Goal: Task Accomplishment & Management: Manage account settings

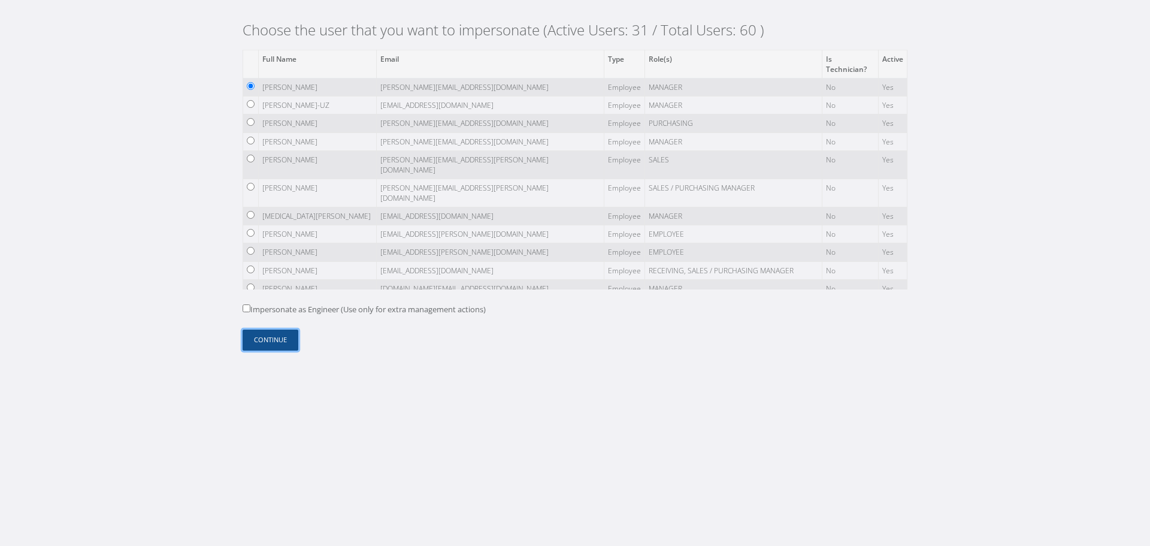
click at [281, 340] on button "Continue" at bounding box center [271, 339] width 56 height 21
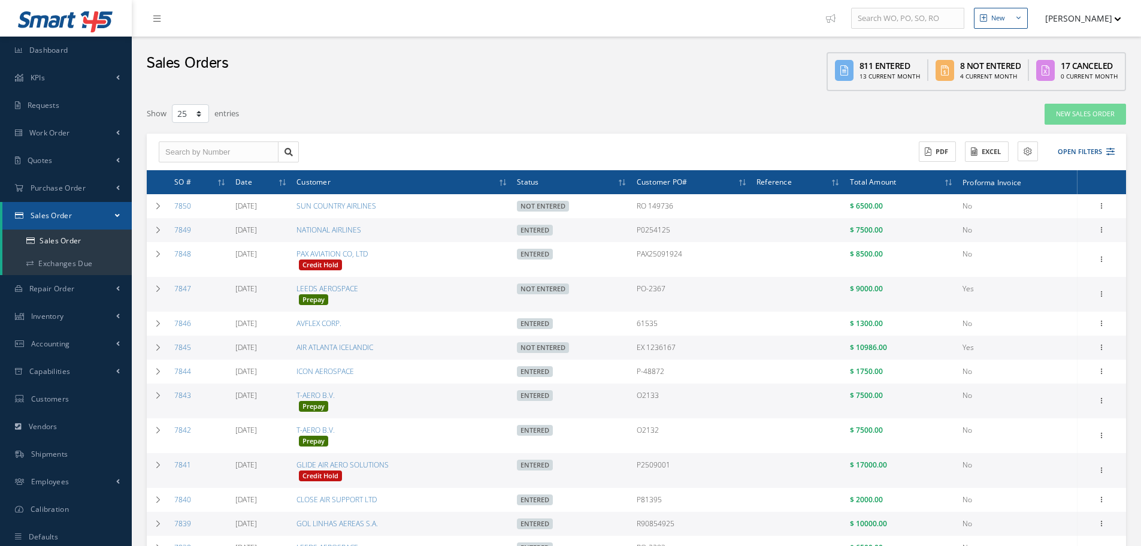
select select "25"
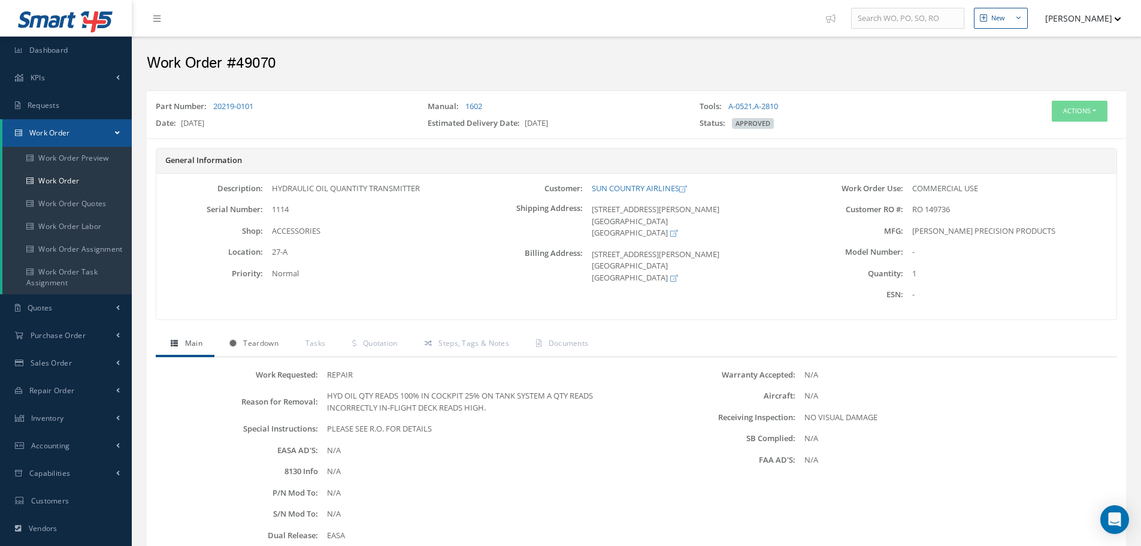
click at [273, 347] on span "Teardown" at bounding box center [260, 343] width 35 height 10
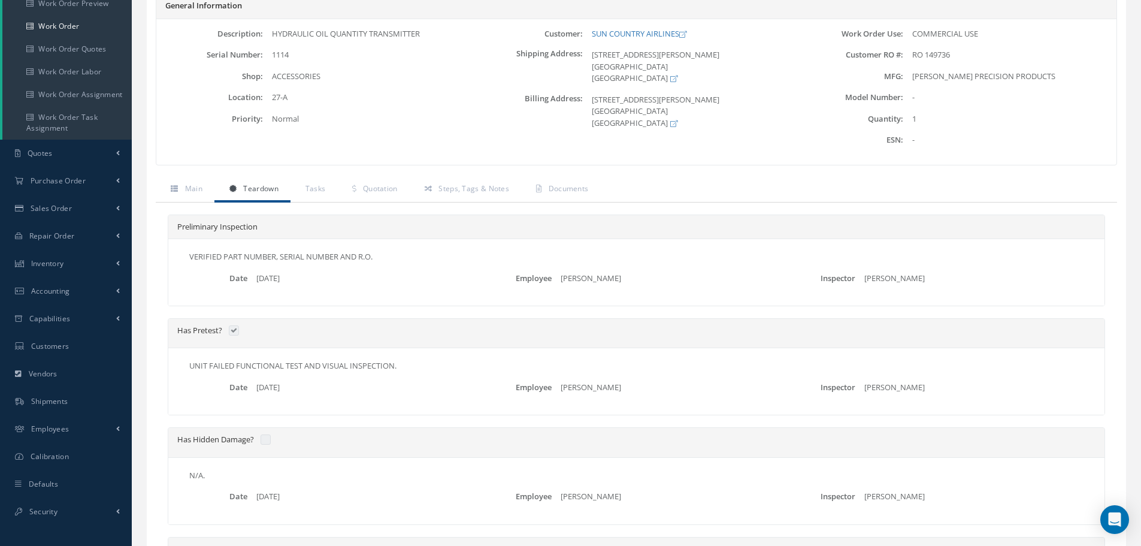
scroll to position [240, 0]
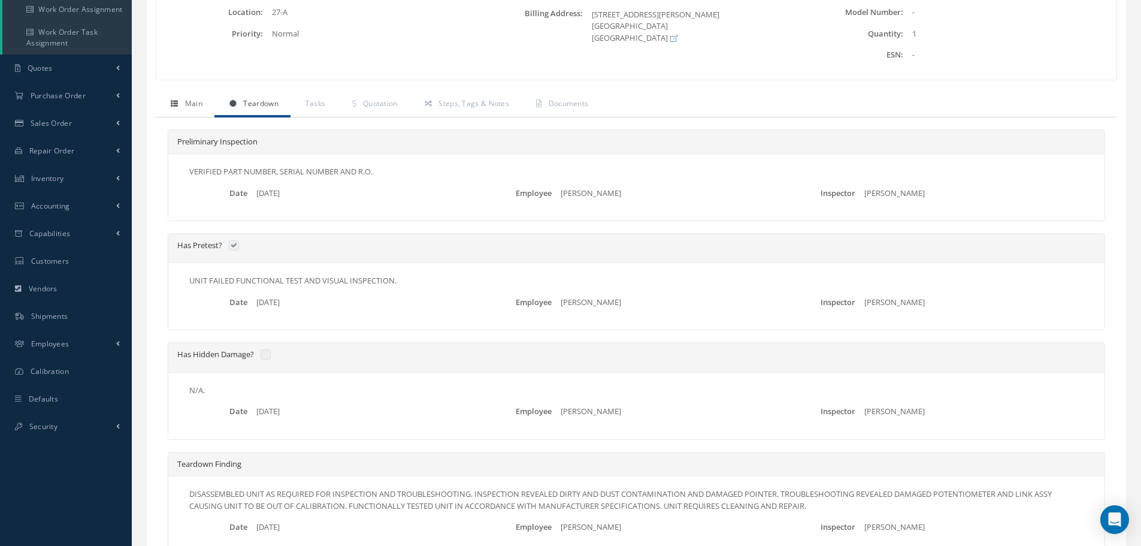
click at [189, 102] on span "Main" at bounding box center [193, 103] width 17 height 10
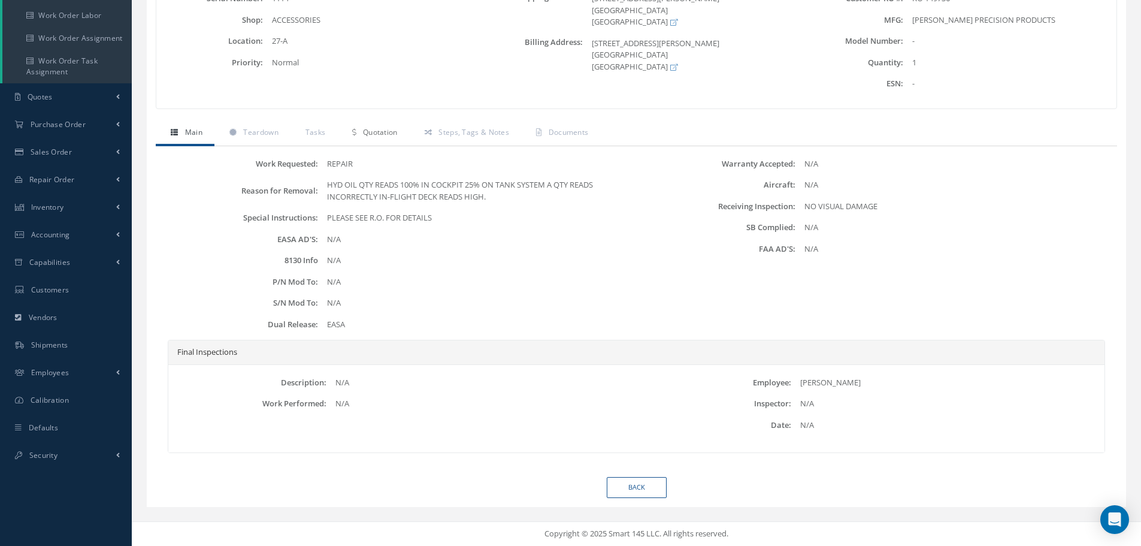
click at [374, 129] on span "Quotation" at bounding box center [380, 132] width 35 height 10
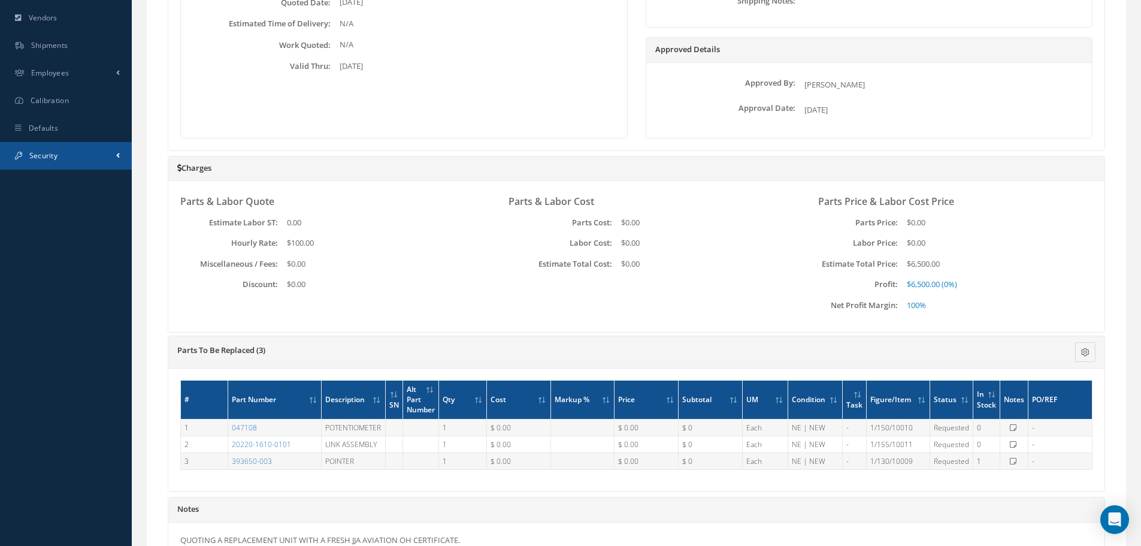
scroll to position [390, 0]
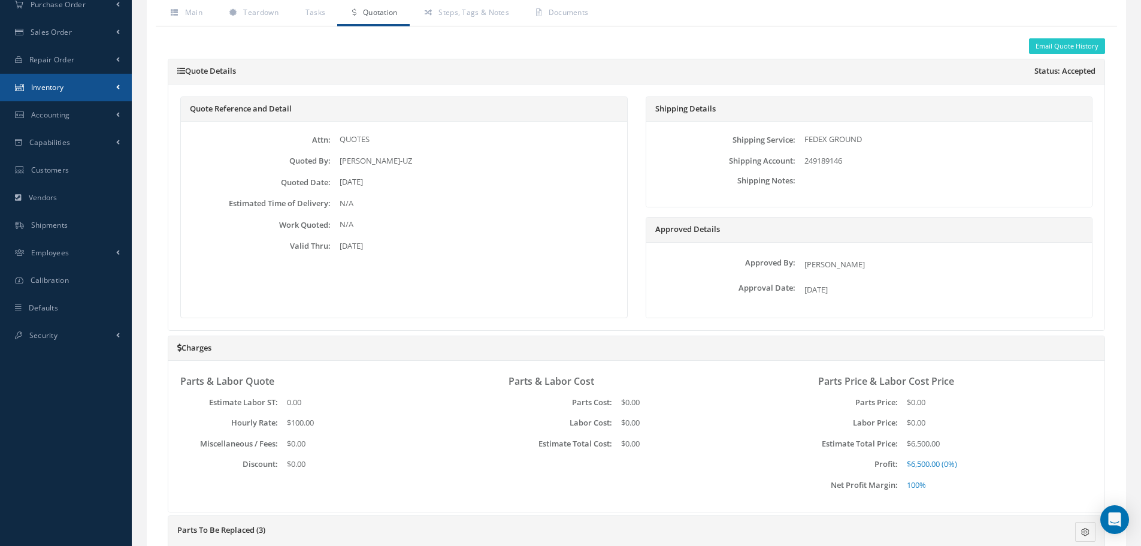
drag, startPoint x: 114, startPoint y: 83, endPoint x: 109, endPoint y: 87, distance: 6.4
click at [114, 83] on link "Inventory" at bounding box center [66, 88] width 132 height 28
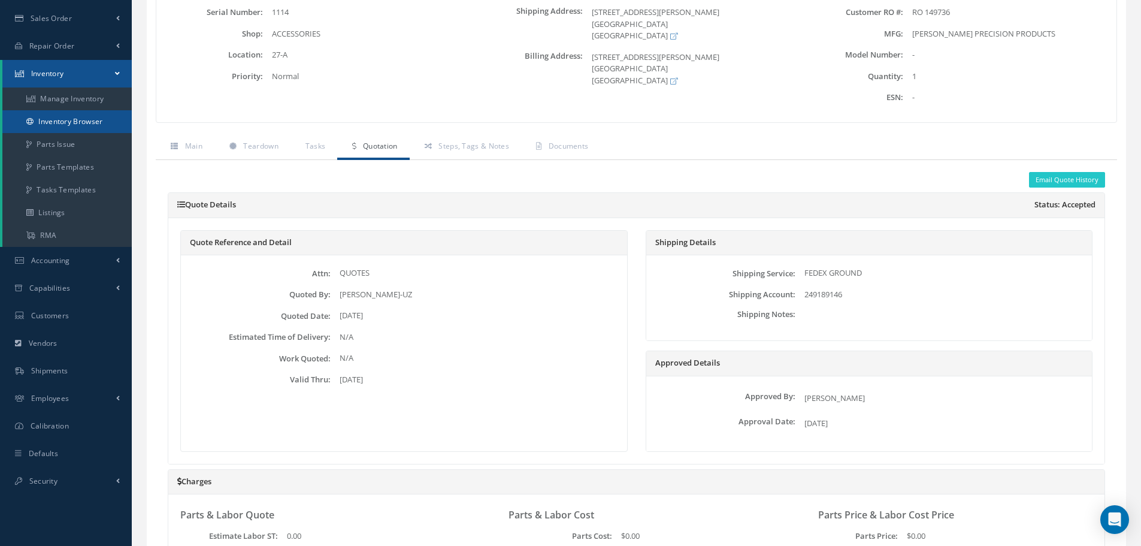
scroll to position [183, 0]
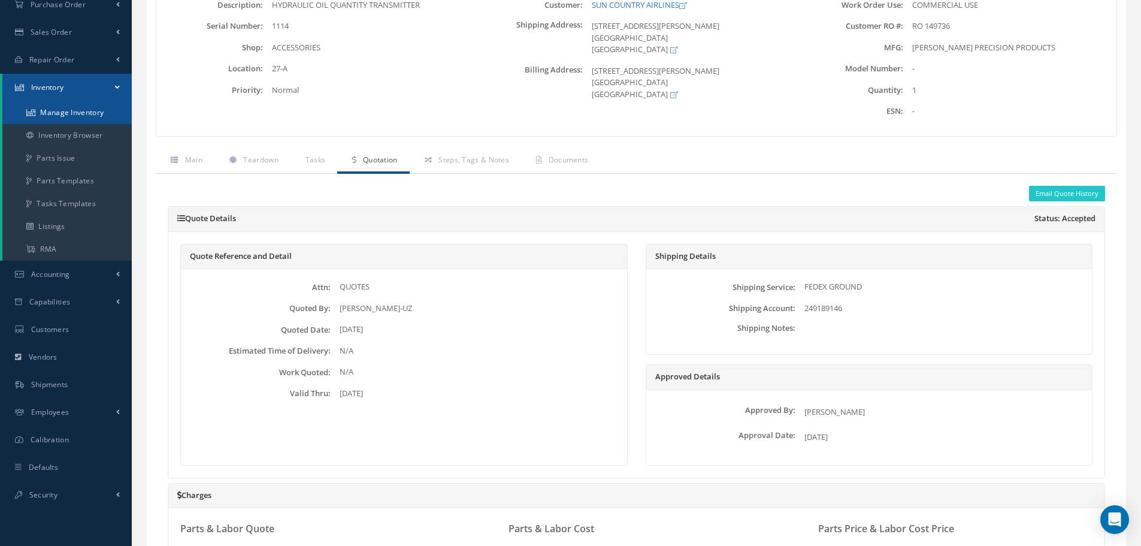
click at [91, 120] on link "Manage Inventory" at bounding box center [66, 112] width 129 height 23
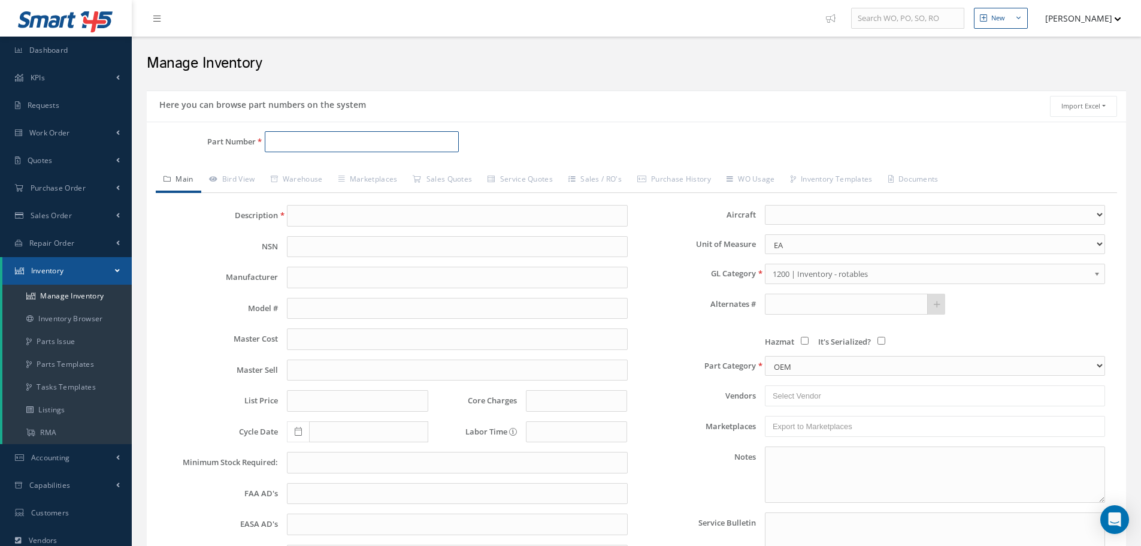
click at [296, 138] on input "Part Number" at bounding box center [362, 142] width 194 height 22
click at [316, 147] on input "dv8" at bounding box center [362, 142] width 194 height 22
click at [291, 141] on input "dv8" at bounding box center [362, 142] width 194 height 22
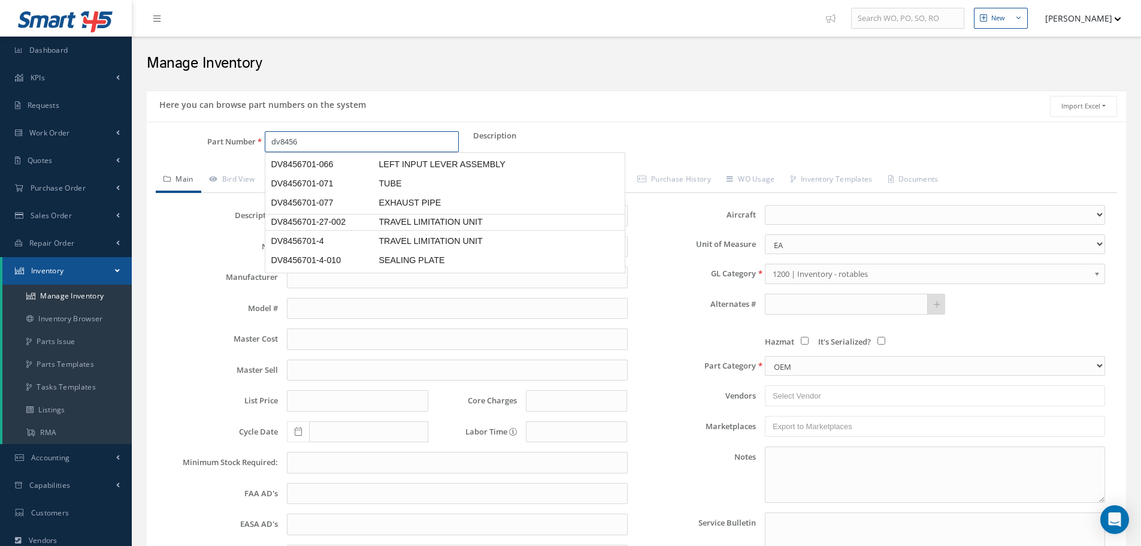
scroll to position [374, 0]
click at [338, 213] on span "DV8456701-5" at bounding box center [322, 219] width 108 height 13
type input "DV8456701-5"
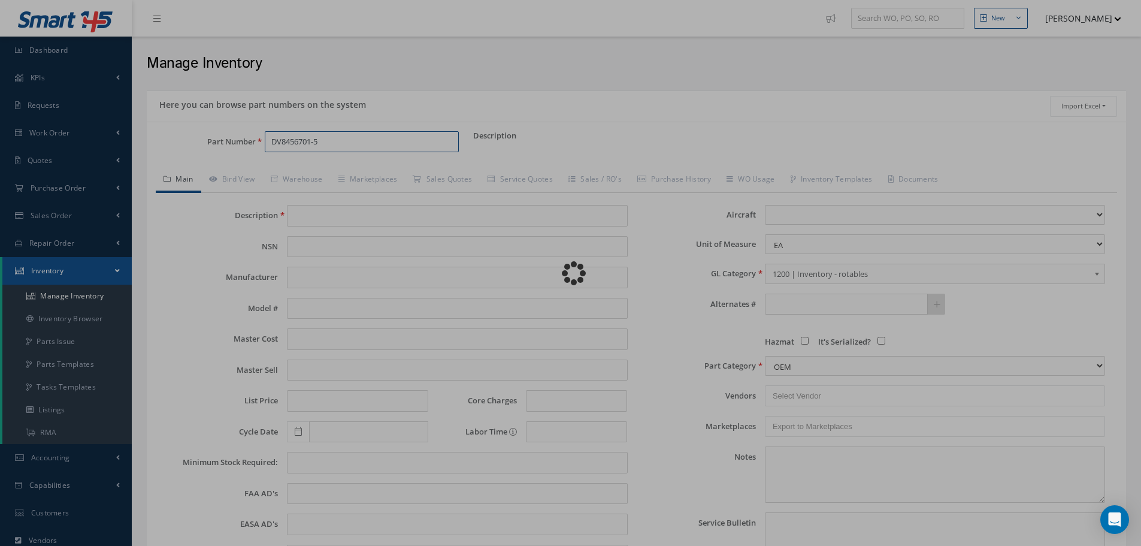
type input "TRAVEL LIMITATION UNIT"
type input "MEGGITT SAFETY SYSTEMS"
type input "0.00"
select select
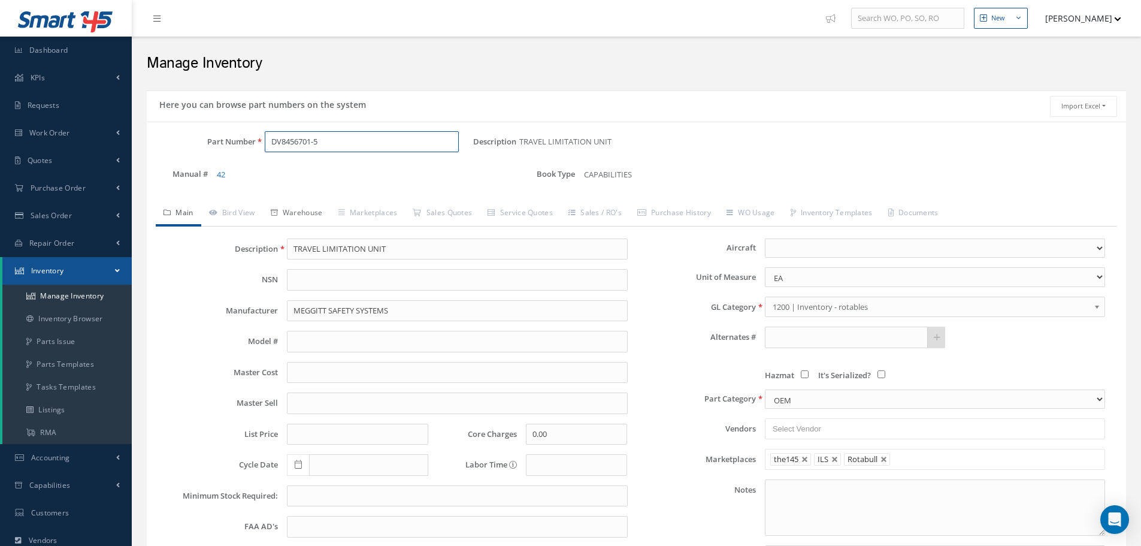
type input "DV8456701-5"
click at [271, 210] on link "Warehouse" at bounding box center [297, 213] width 68 height 25
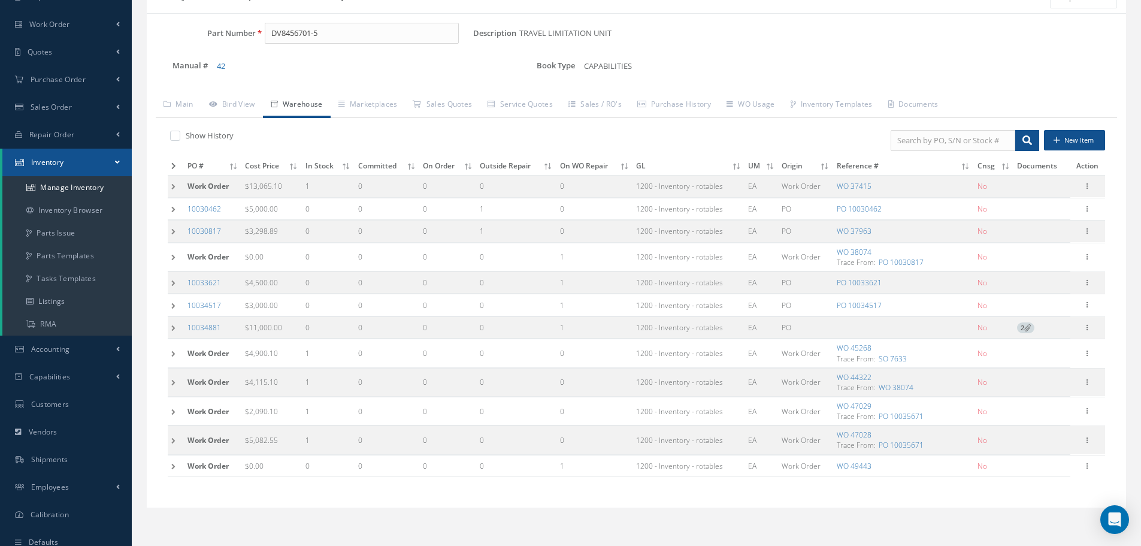
scroll to position [120, 0]
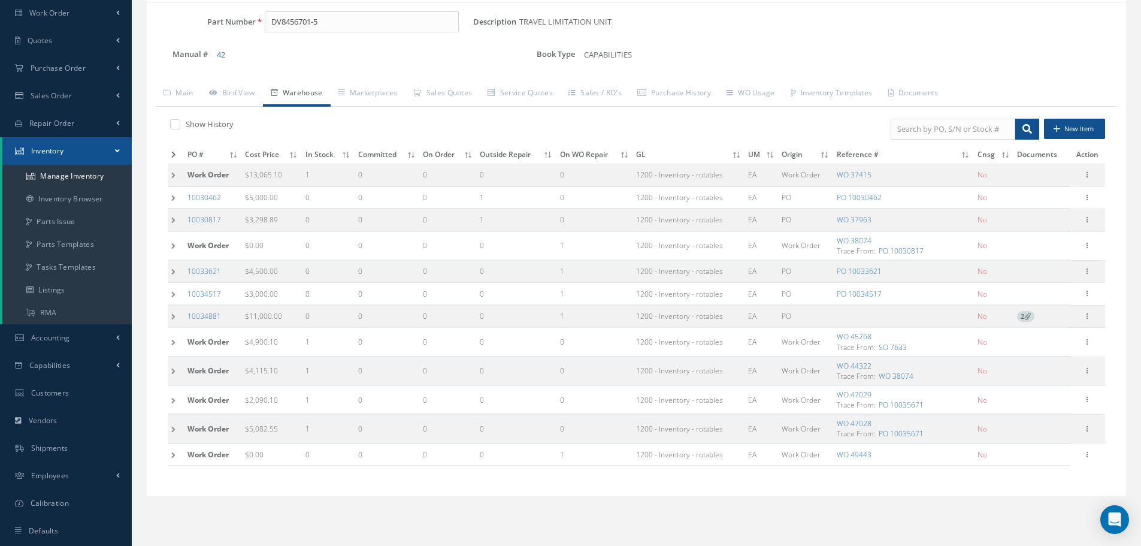
click at [174, 174] on td at bounding box center [176, 175] width 16 height 22
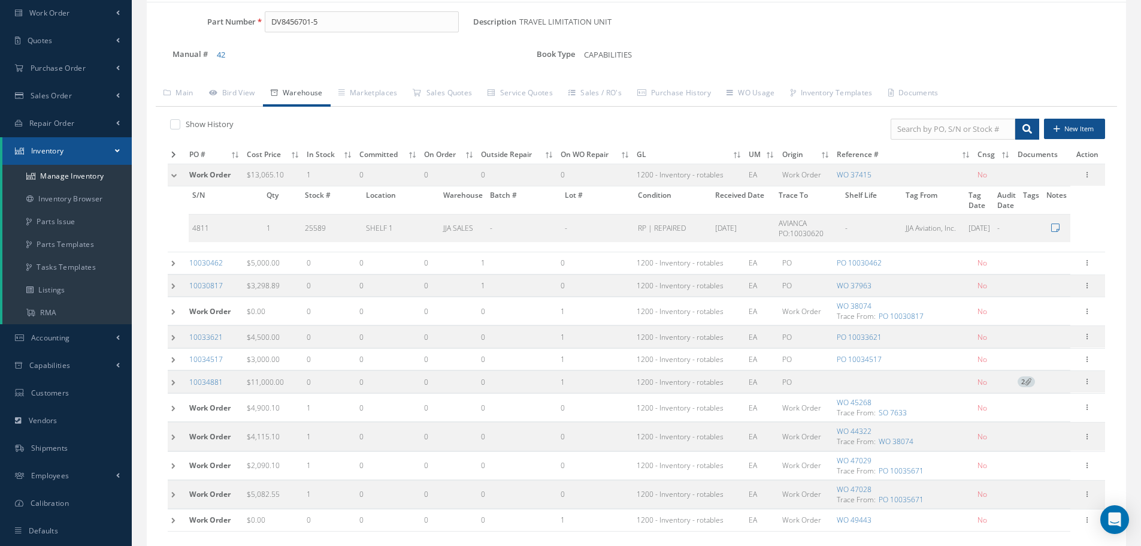
click at [175, 265] on td at bounding box center [177, 263] width 18 height 22
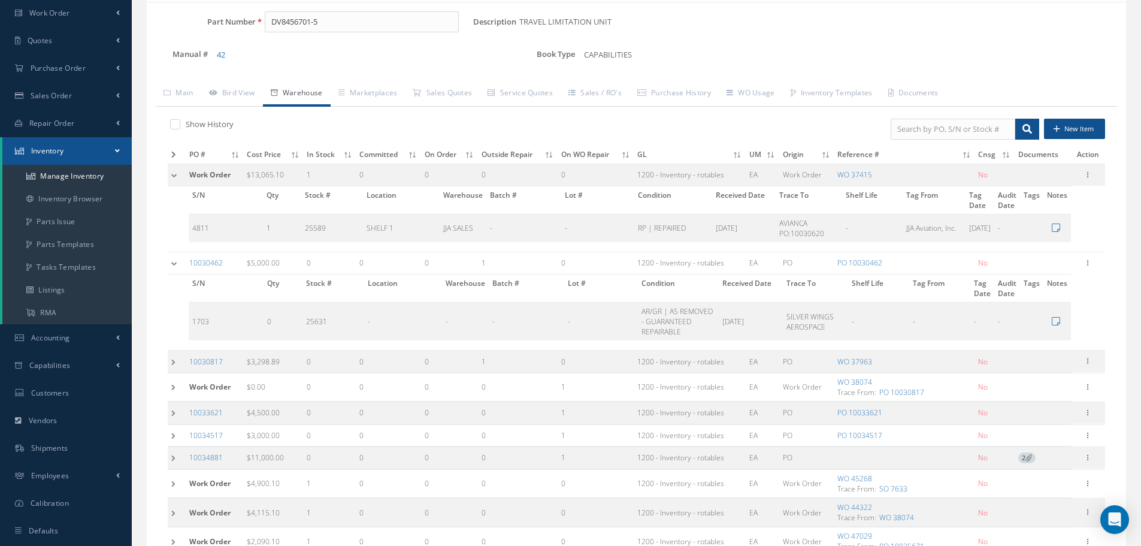
click at [180, 123] on label at bounding box center [181, 124] width 3 height 11
click at [178, 123] on input "checkbox" at bounding box center [174, 125] width 8 height 8
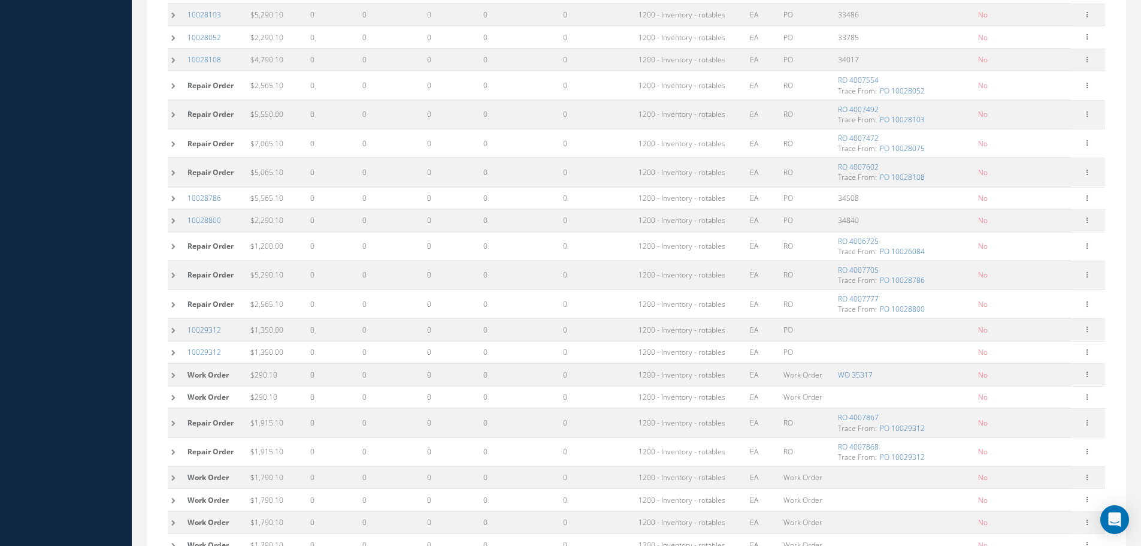
scroll to position [1018, 0]
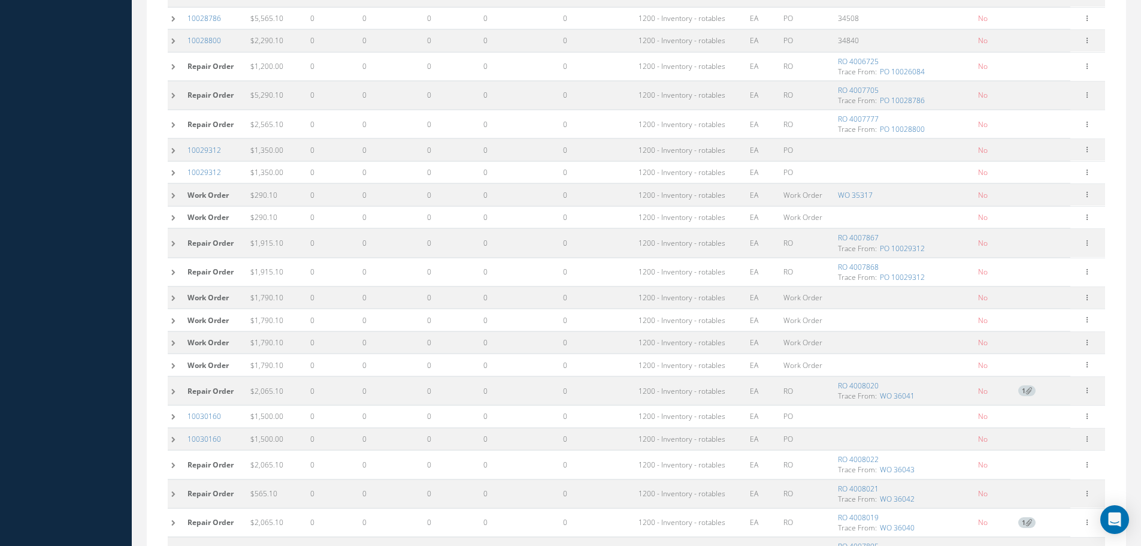
click at [174, 193] on td at bounding box center [176, 195] width 16 height 22
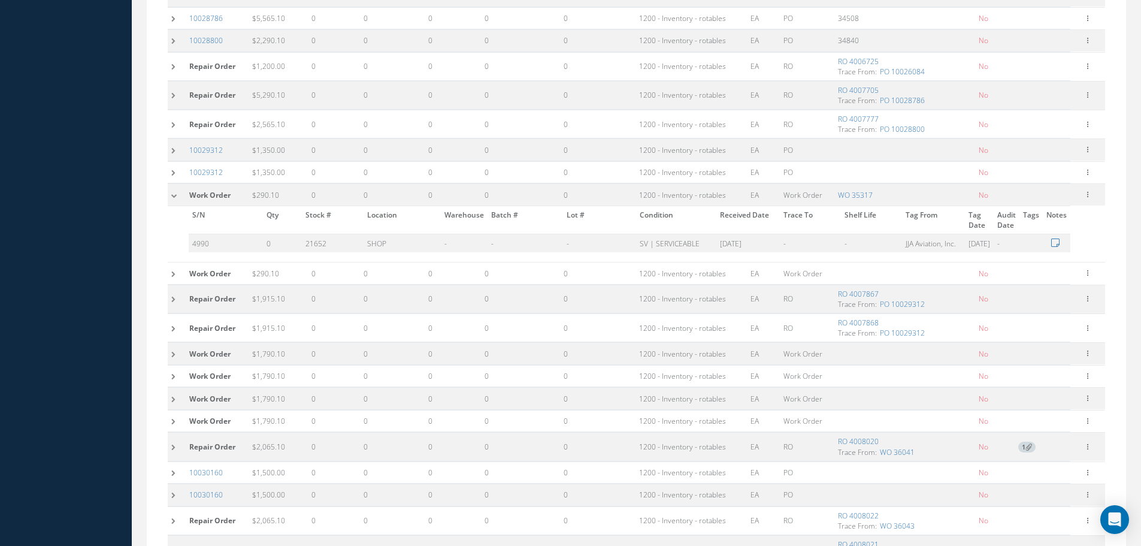
click at [174, 269] on td at bounding box center [177, 273] width 18 height 22
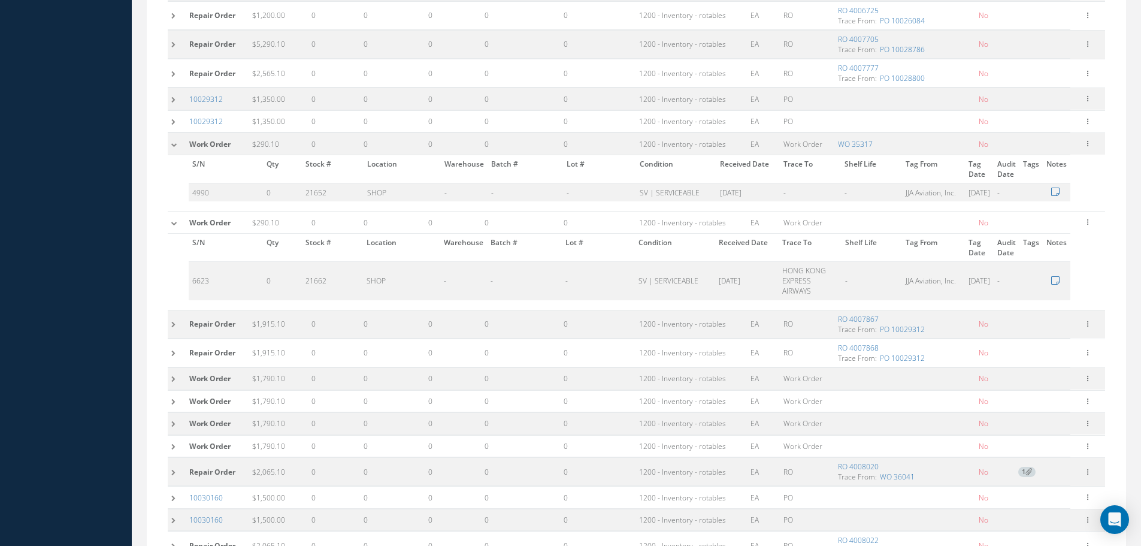
scroll to position [1138, 0]
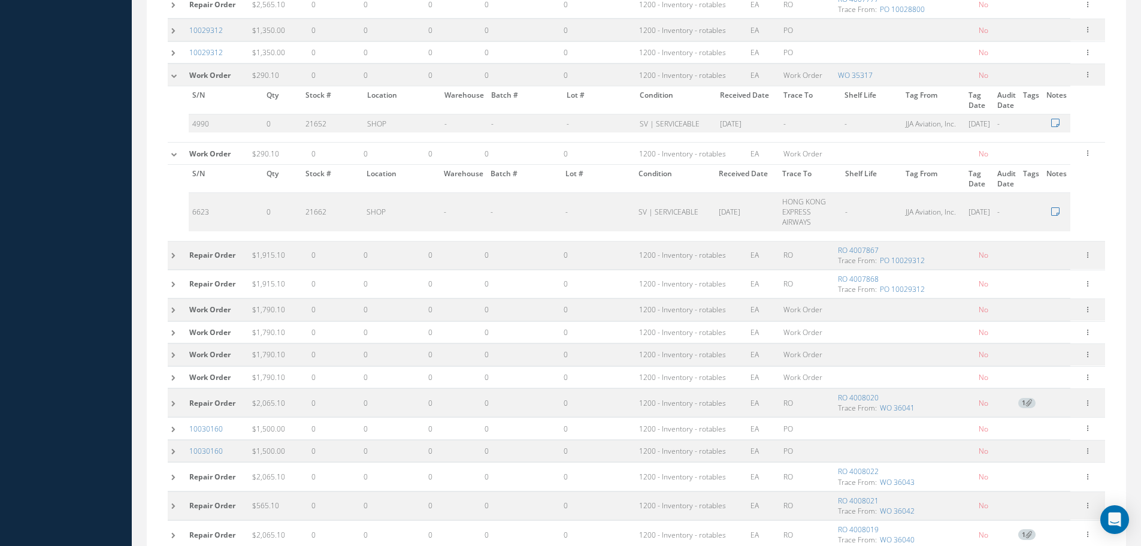
click at [172, 308] on td at bounding box center [177, 310] width 18 height 22
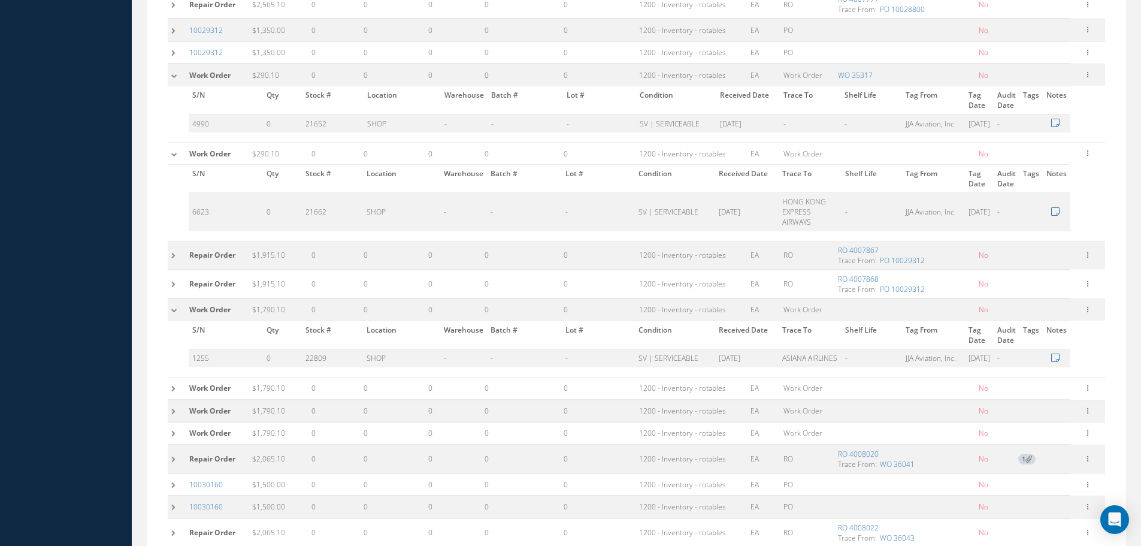
click at [172, 390] on td at bounding box center [177, 388] width 18 height 22
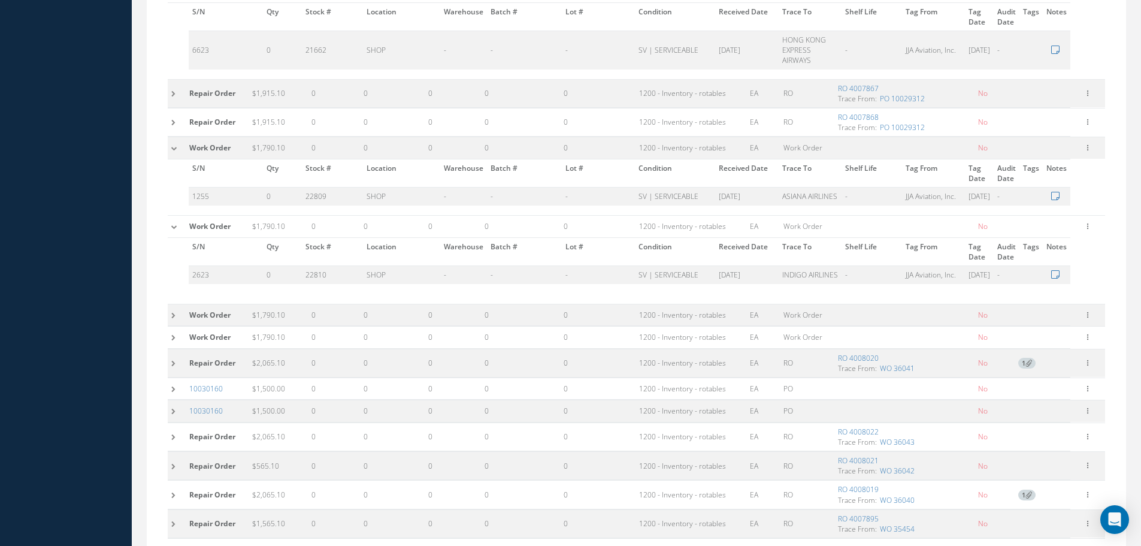
scroll to position [1318, 0]
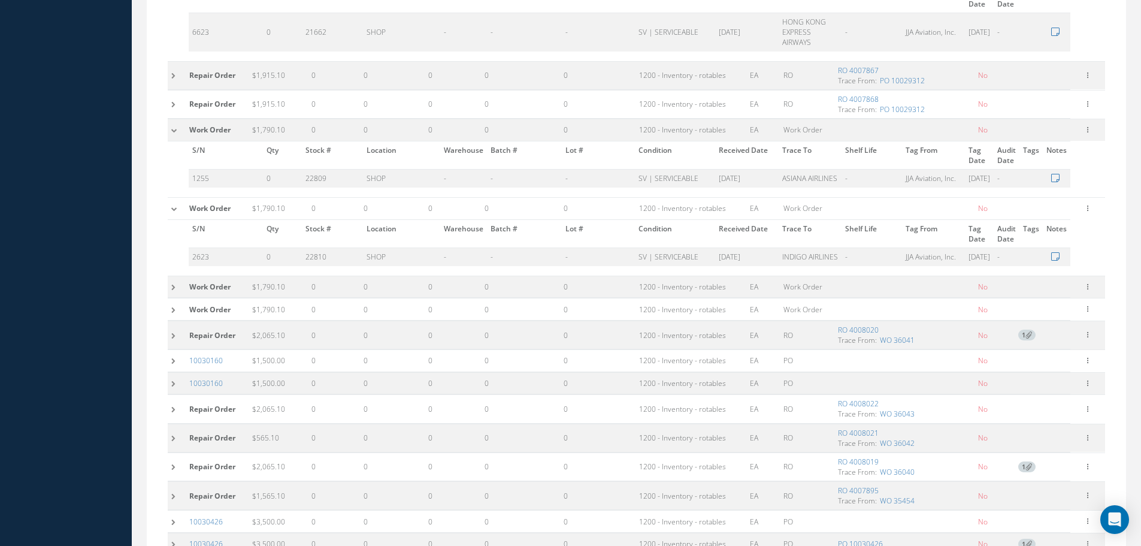
click at [171, 298] on td at bounding box center [177, 287] width 18 height 22
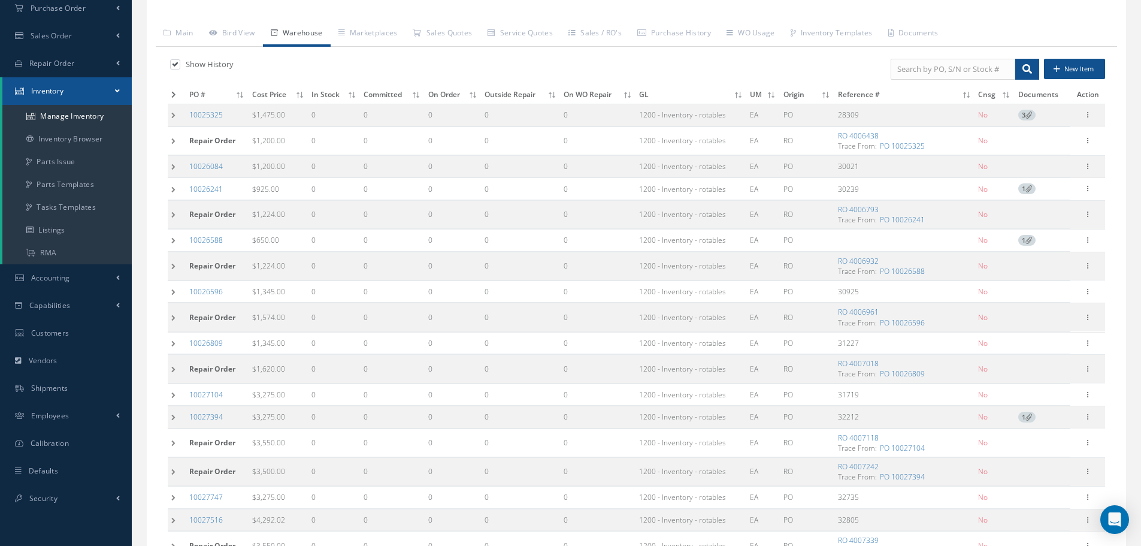
scroll to position [0, 0]
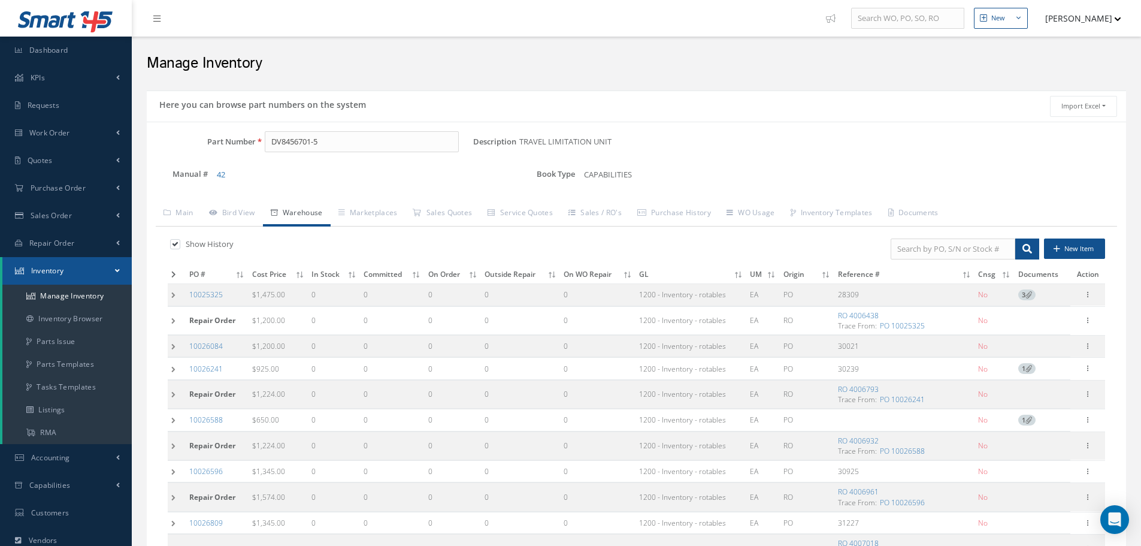
click at [180, 246] on label at bounding box center [181, 243] width 3 height 11
click at [178, 246] on input "checkbox" at bounding box center [174, 245] width 8 height 8
checkbox input "false"
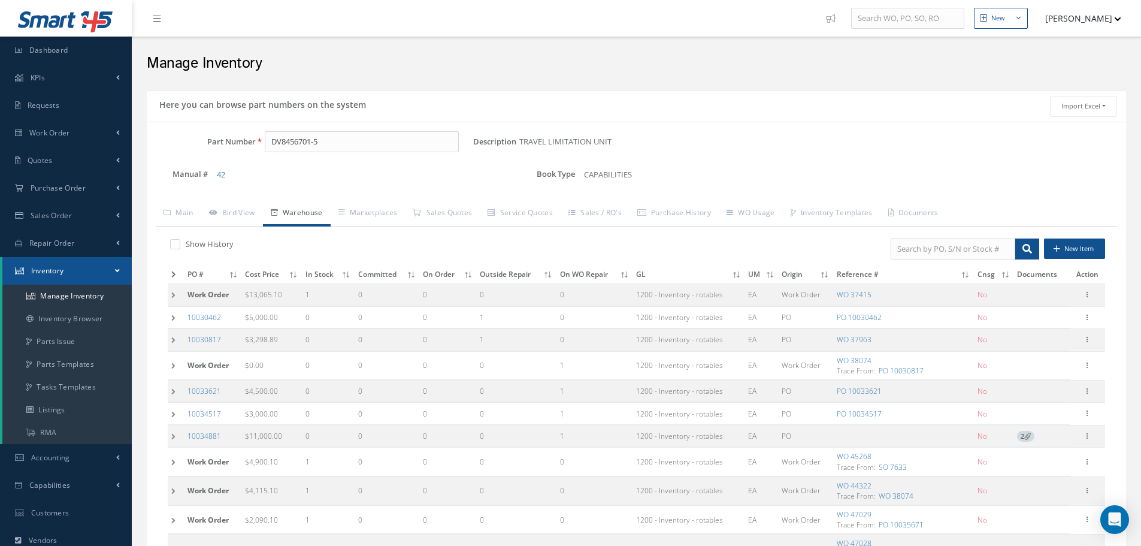
click at [173, 299] on td at bounding box center [176, 295] width 16 height 22
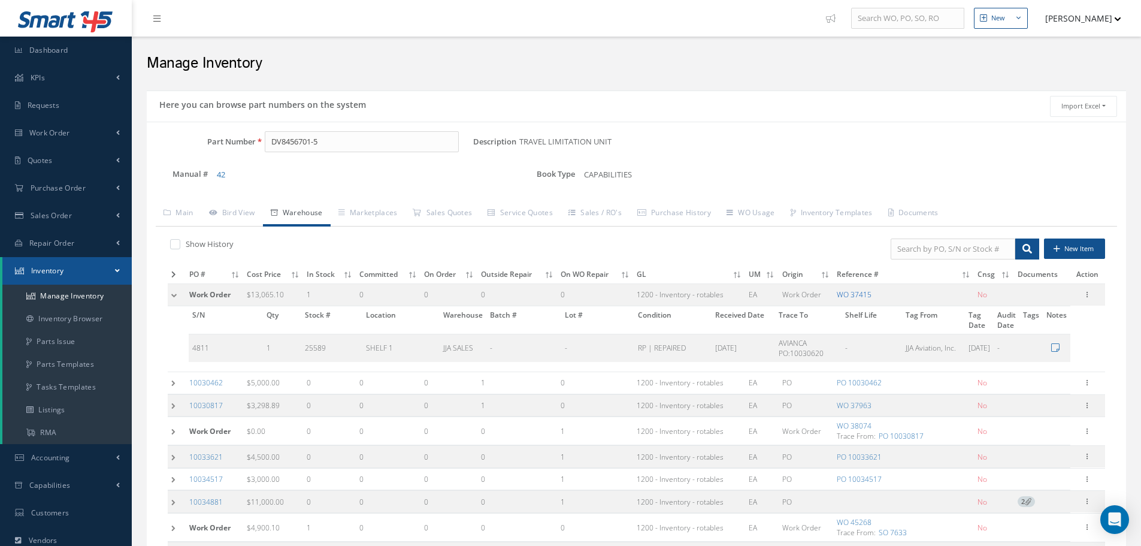
click at [848, 295] on link "WO 37415" at bounding box center [854, 294] width 35 height 10
click at [1082, 299] on div "Edit Manage Documents Label 8130 Parts C of C Parts" at bounding box center [1087, 294] width 14 height 14
click at [1087, 297] on icon at bounding box center [1088, 294] width 12 height 10
click at [1018, 302] on link "Edit" at bounding box center [1032, 303] width 95 height 16
type input "13065.10"
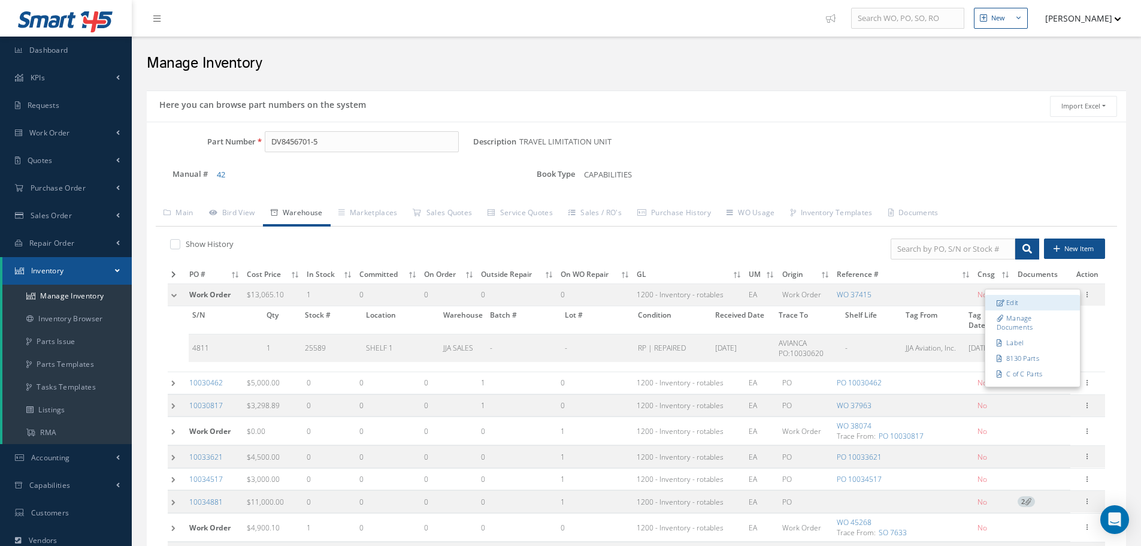
type input "02/06/2025"
type input "37415"
checkbox input "false"
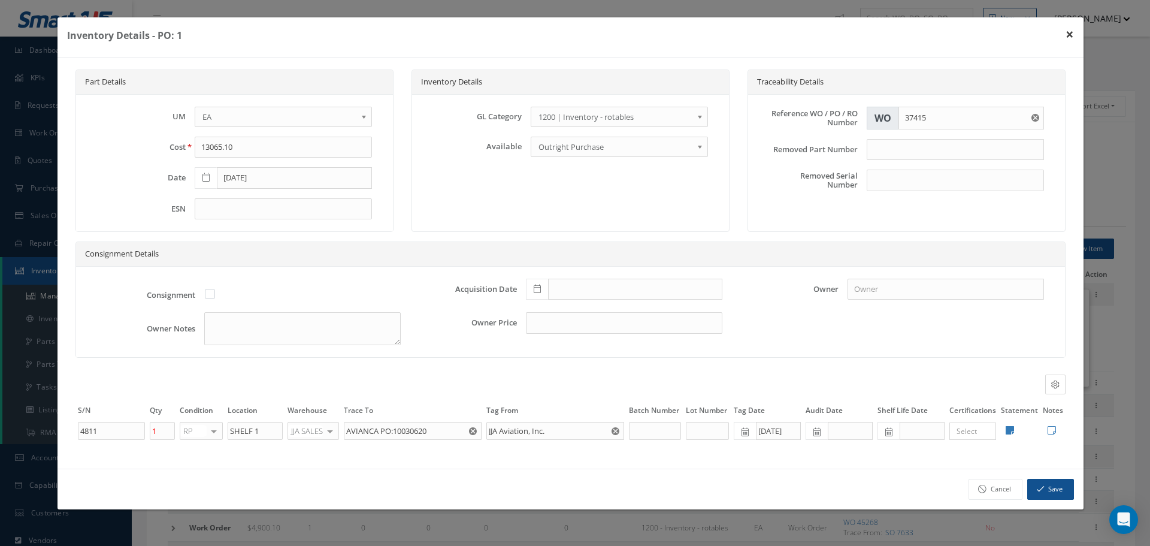
click at [1068, 33] on button "×" at bounding box center [1070, 34] width 28 height 34
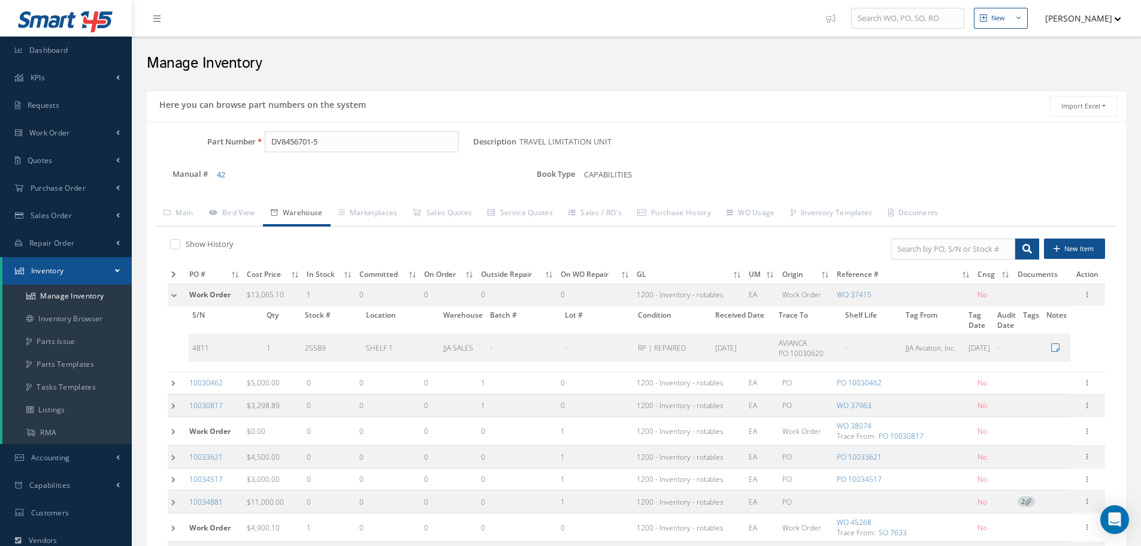
click at [173, 296] on td at bounding box center [177, 295] width 18 height 22
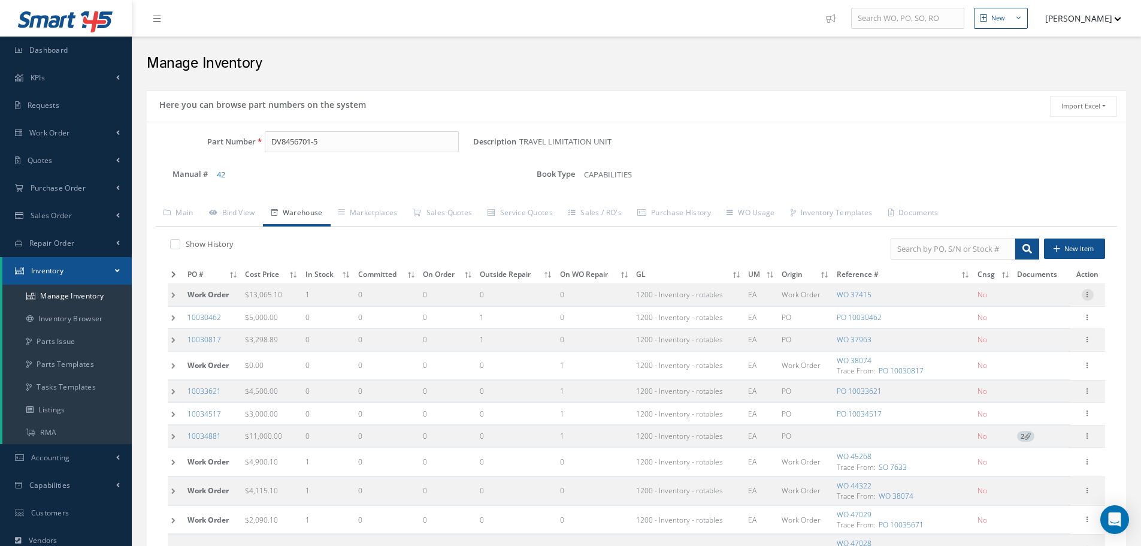
click at [1089, 299] on div at bounding box center [1088, 295] width 12 height 12
click at [1037, 308] on link "Edit" at bounding box center [1032, 303] width 95 height 16
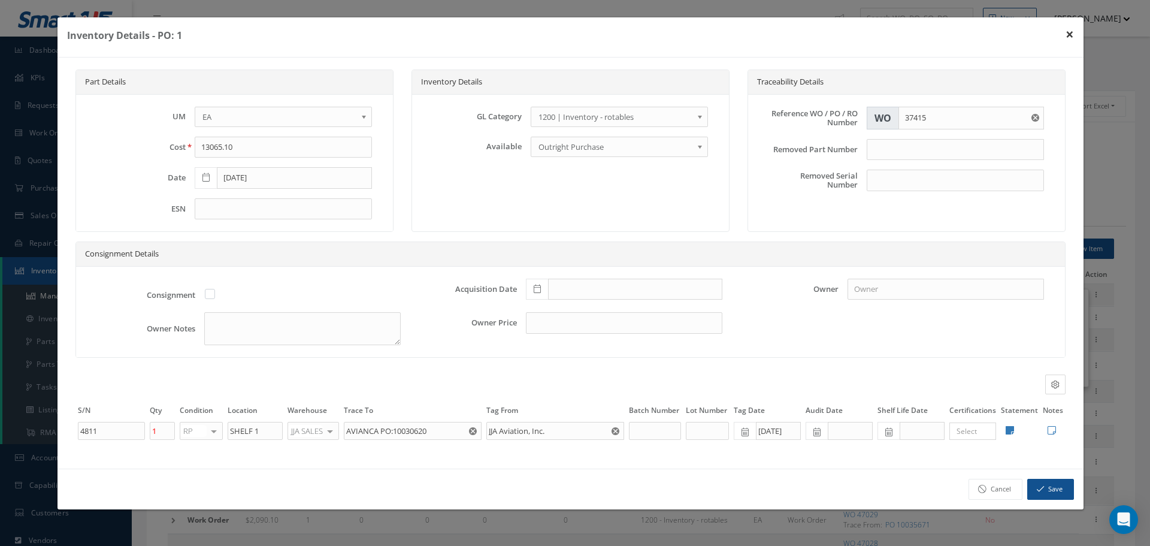
click at [1067, 33] on button "×" at bounding box center [1070, 34] width 28 height 34
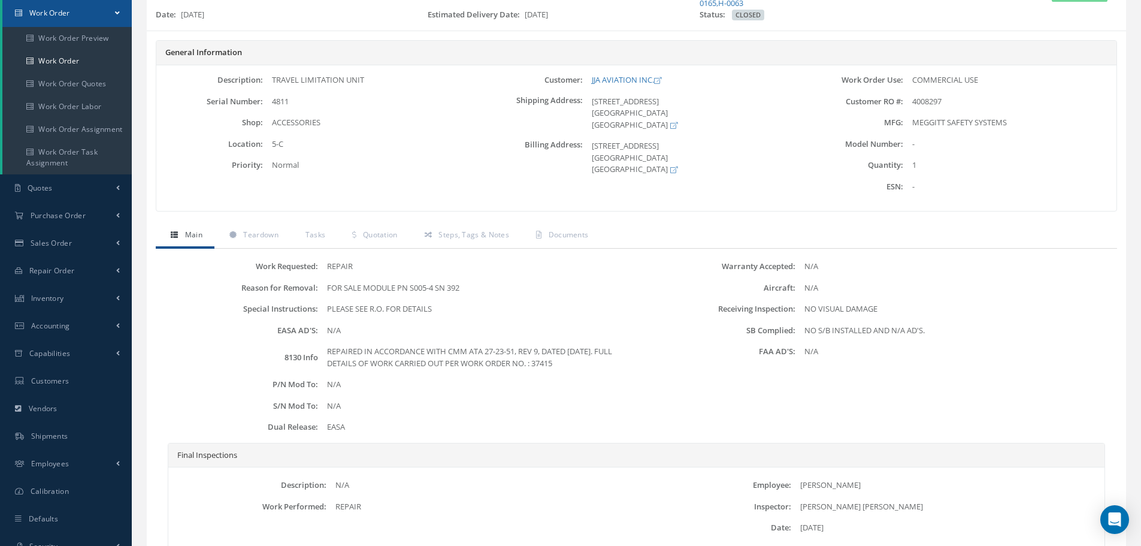
scroll to position [180, 0]
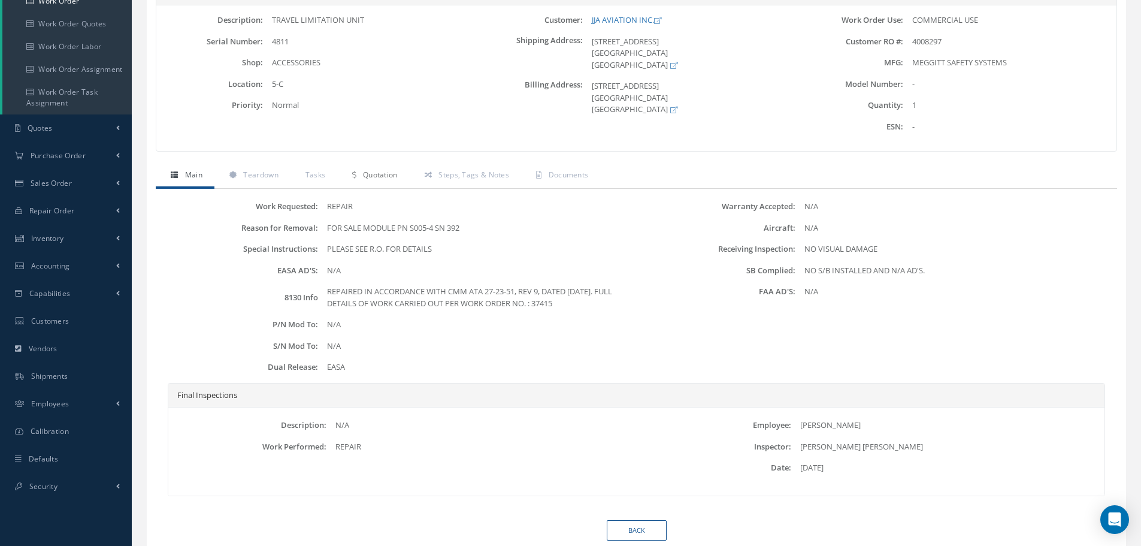
click at [371, 170] on span "Quotation" at bounding box center [380, 174] width 35 height 10
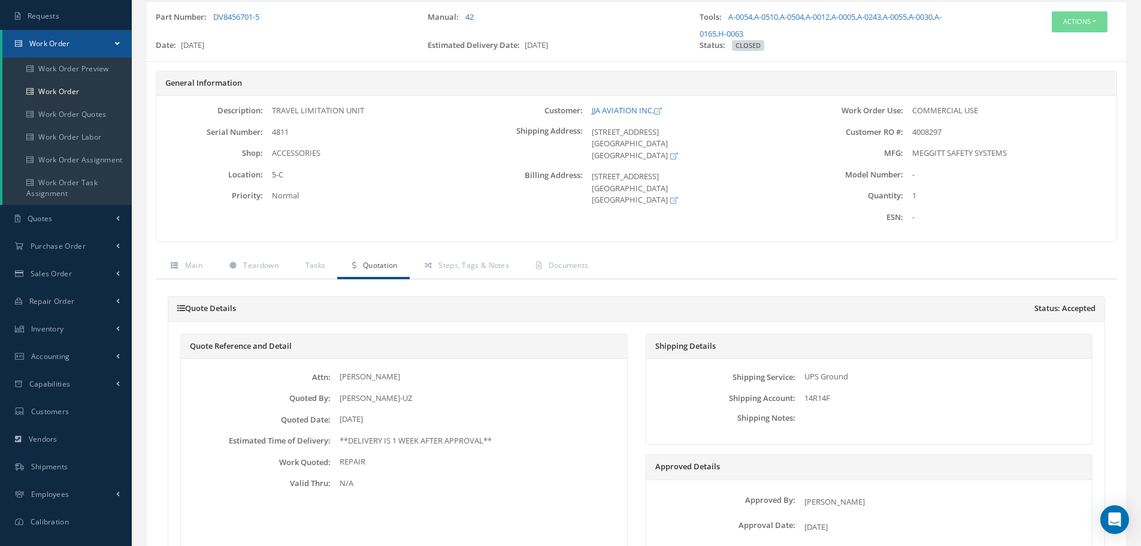
scroll to position [0, 0]
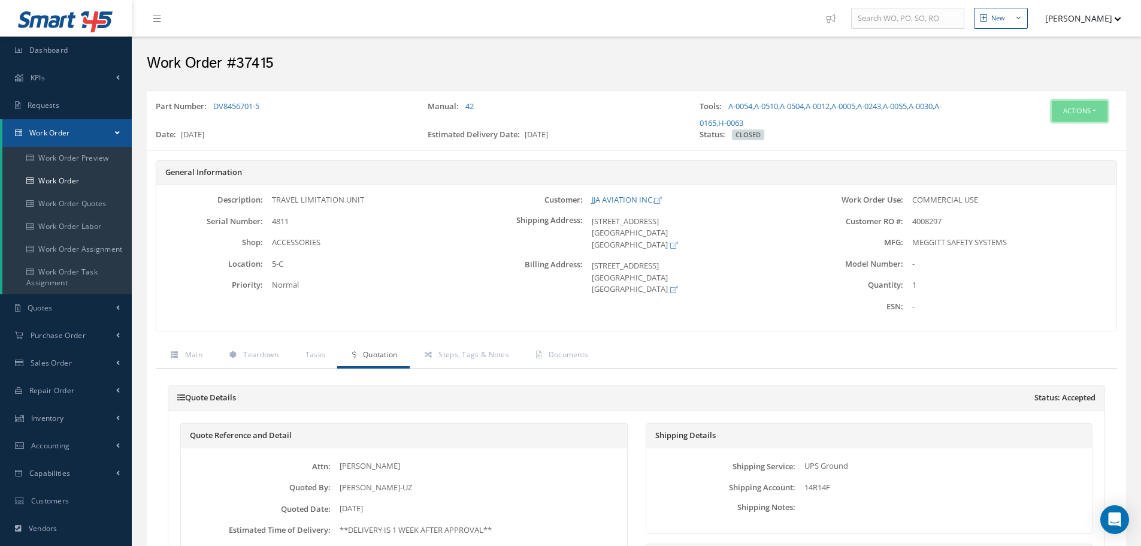
click at [1064, 113] on button "Actions" at bounding box center [1080, 111] width 56 height 21
click at [1038, 137] on link "Edit" at bounding box center [1061, 134] width 96 height 16
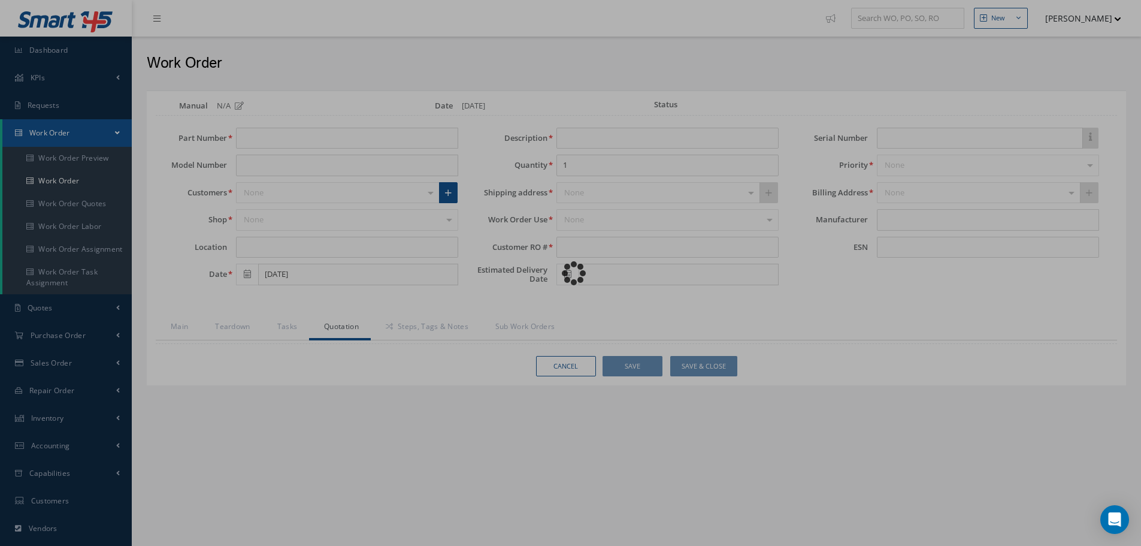
type input "DV8456701-5"
type input "5-C"
type input "[DATE]"
type input "TRAVEL LIMITATION UNIT"
type input "4008297"
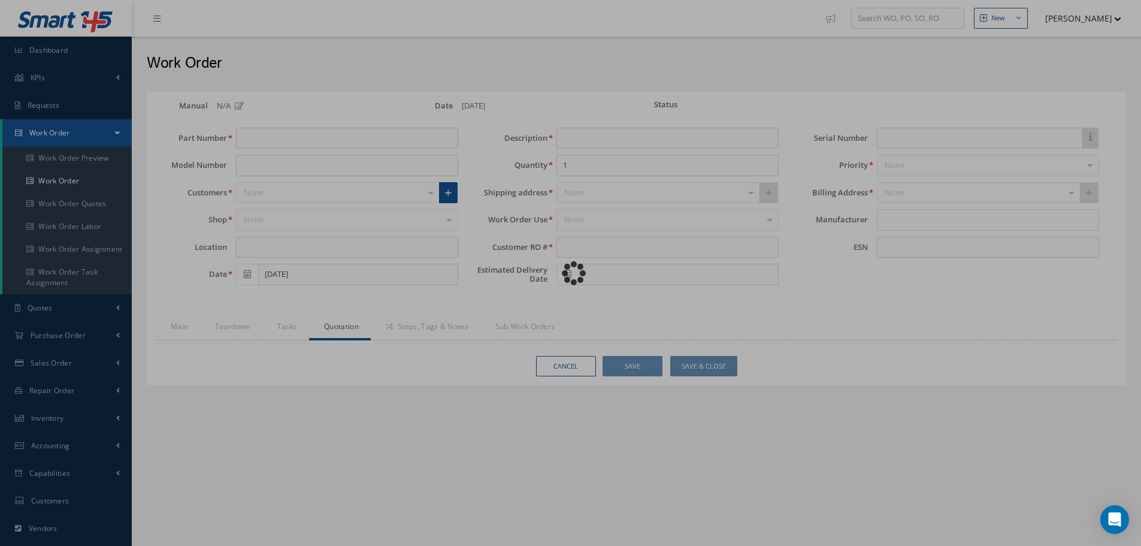
type input "[DATE]"
type input "4811"
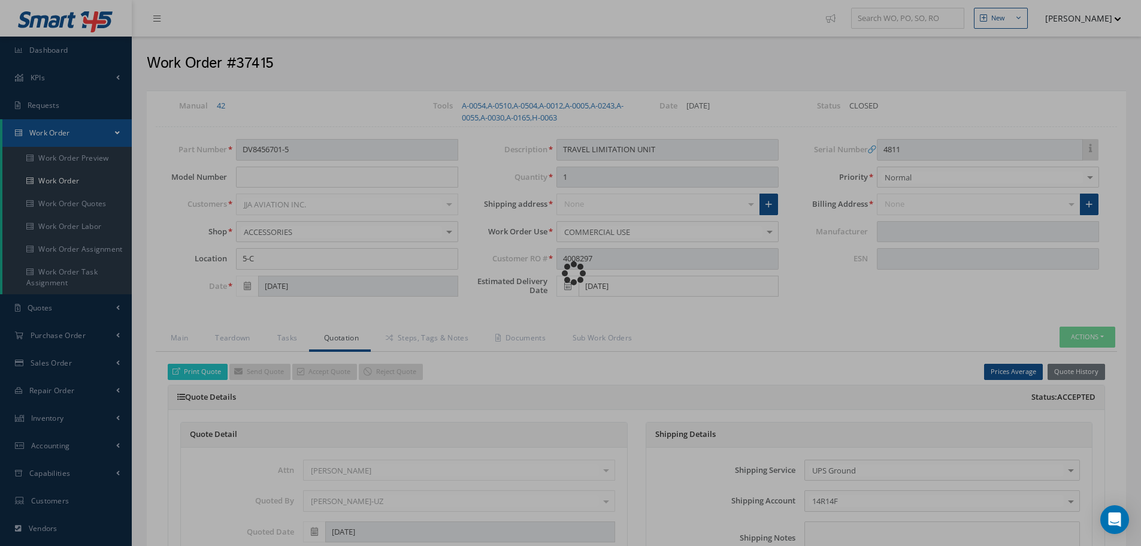
type input "MEGGITT SAFETY SYSTEMS"
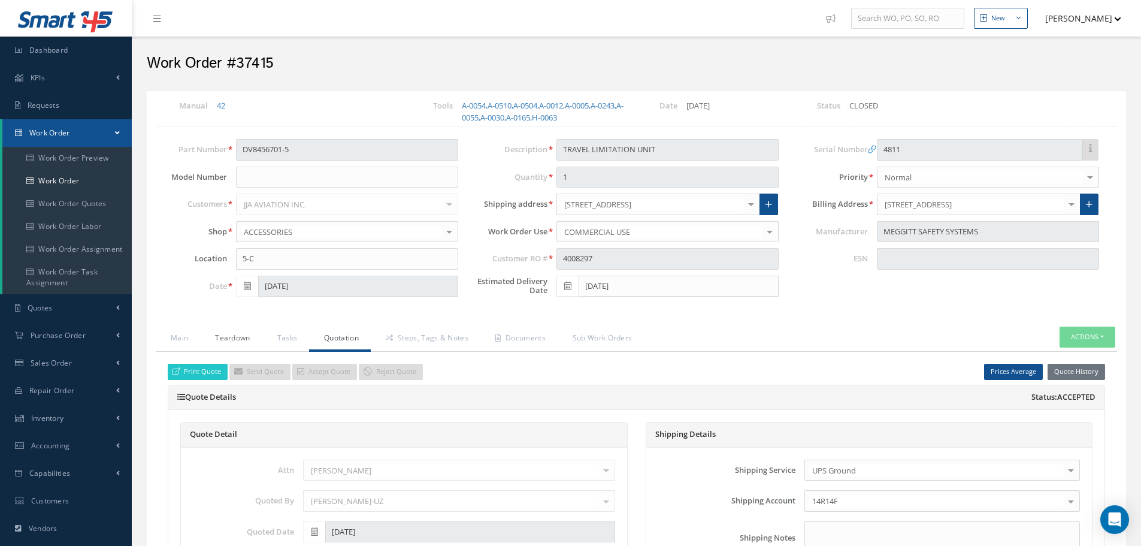
click at [244, 340] on link "Teardown" at bounding box center [231, 338] width 62 height 25
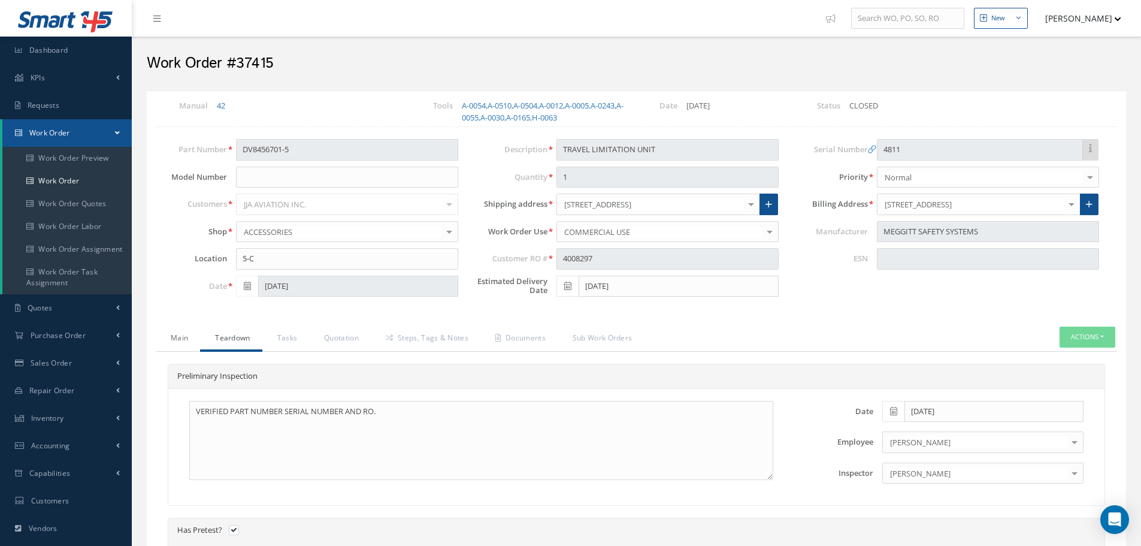
click at [187, 341] on link "Main" at bounding box center [178, 338] width 44 height 25
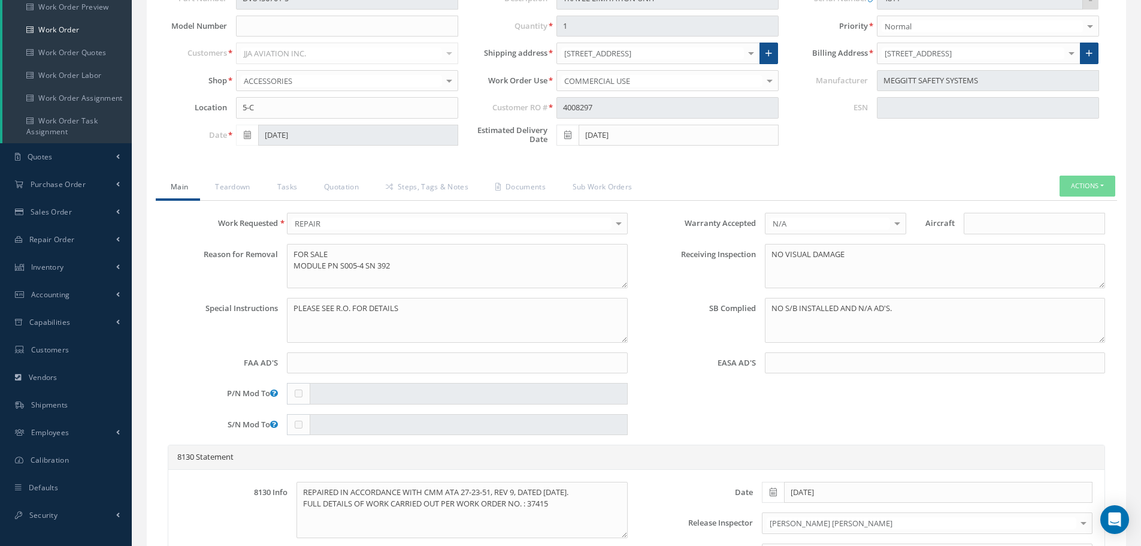
scroll to position [240, 0]
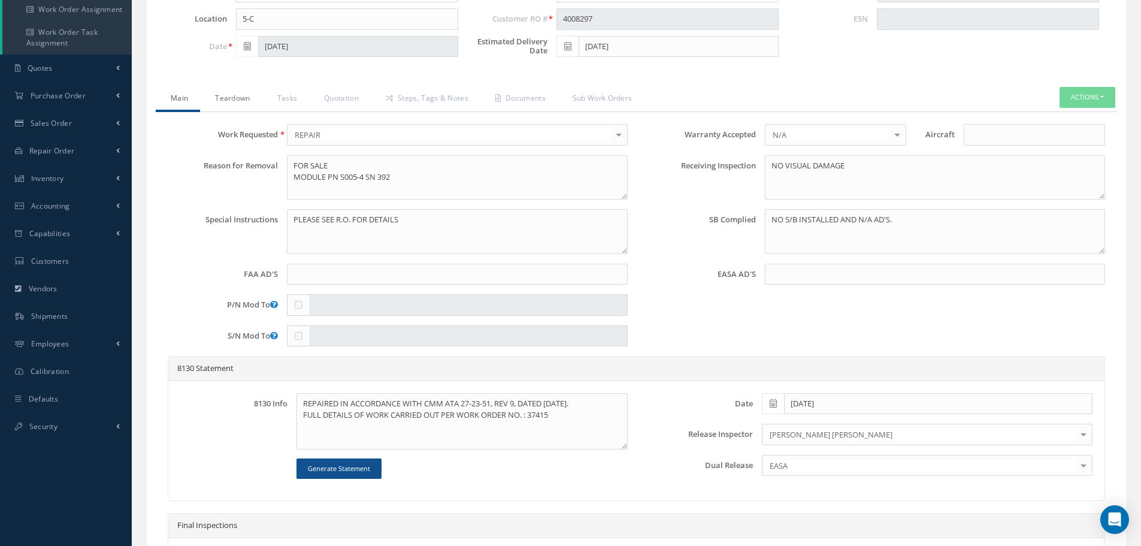
click at [226, 96] on link "Teardown" at bounding box center [231, 99] width 62 height 25
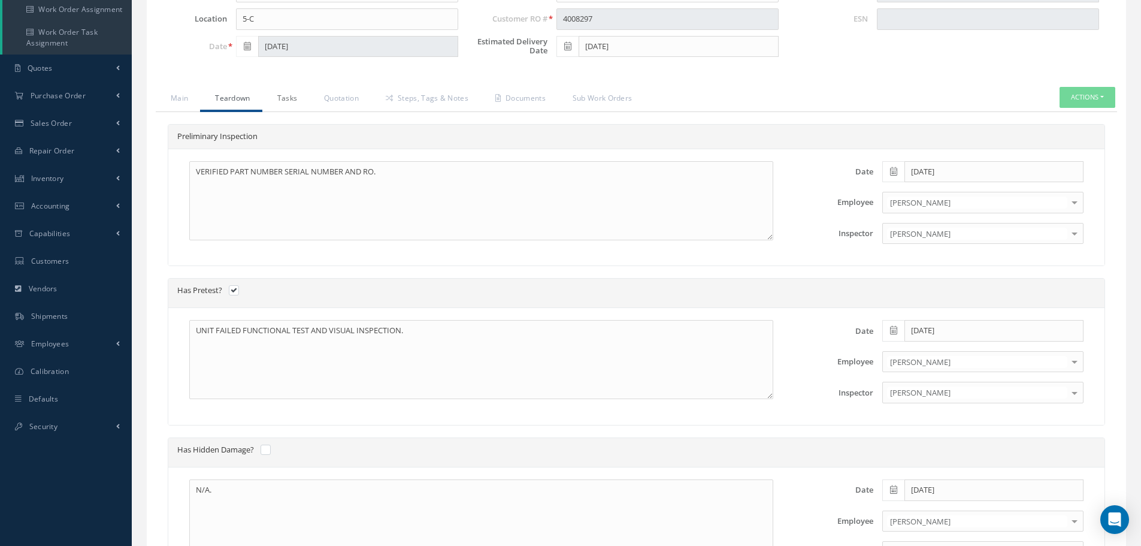
click at [291, 89] on link "Tasks" at bounding box center [285, 99] width 47 height 25
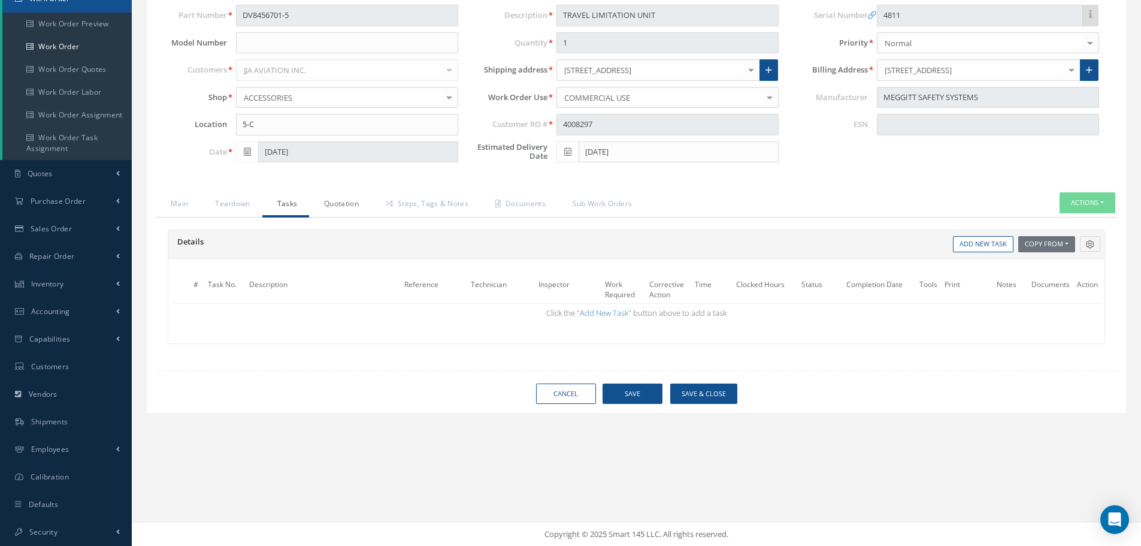
click at [343, 198] on link "Quotation" at bounding box center [340, 204] width 62 height 25
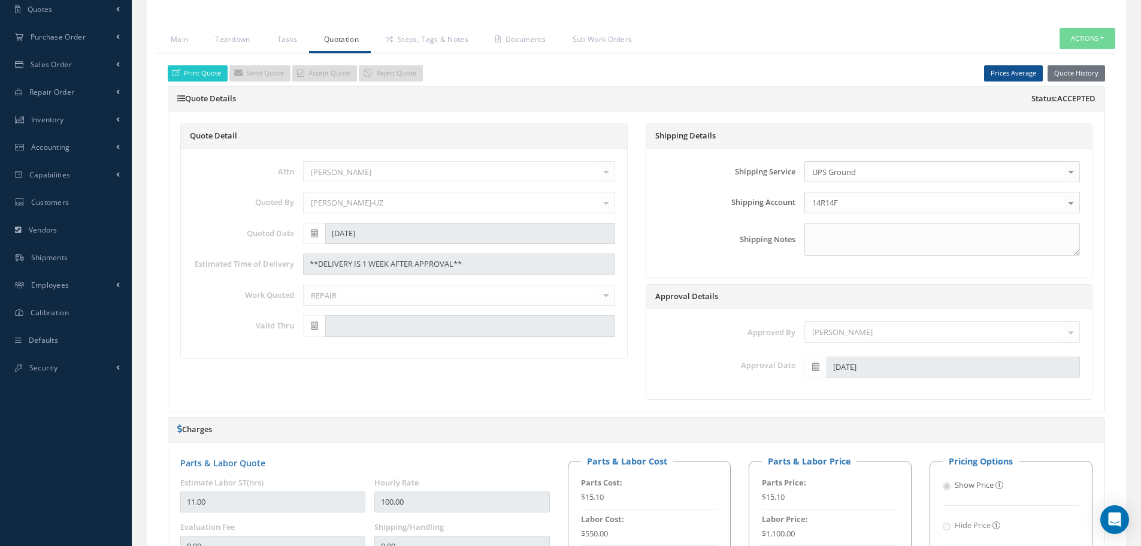
scroll to position [188, 0]
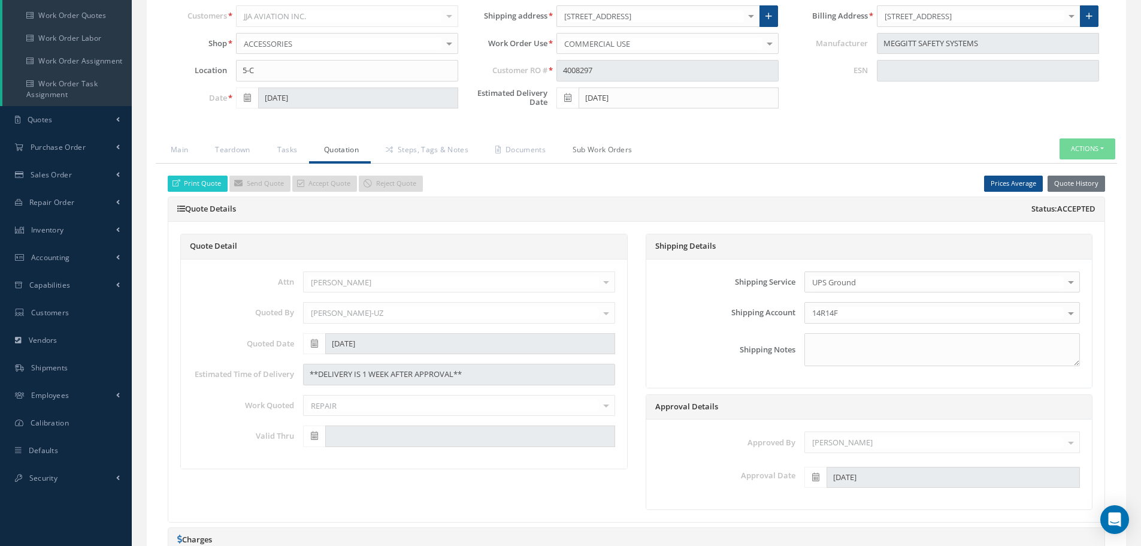
click at [617, 155] on link "Sub Work Orders" at bounding box center [601, 150] width 87 height 25
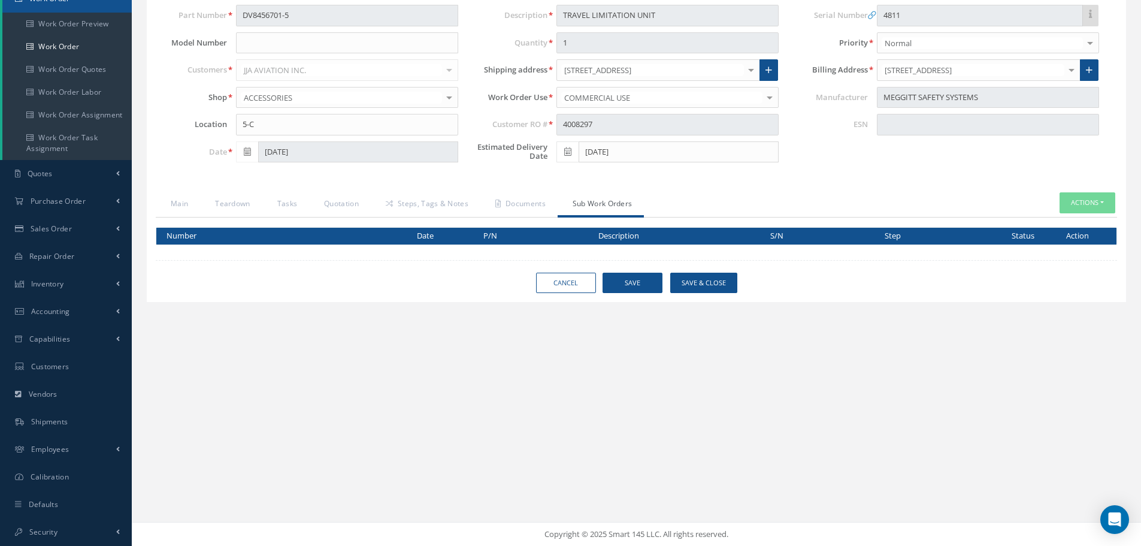
scroll to position [134, 0]
click at [528, 197] on link "Documents" at bounding box center [518, 204] width 77 height 25
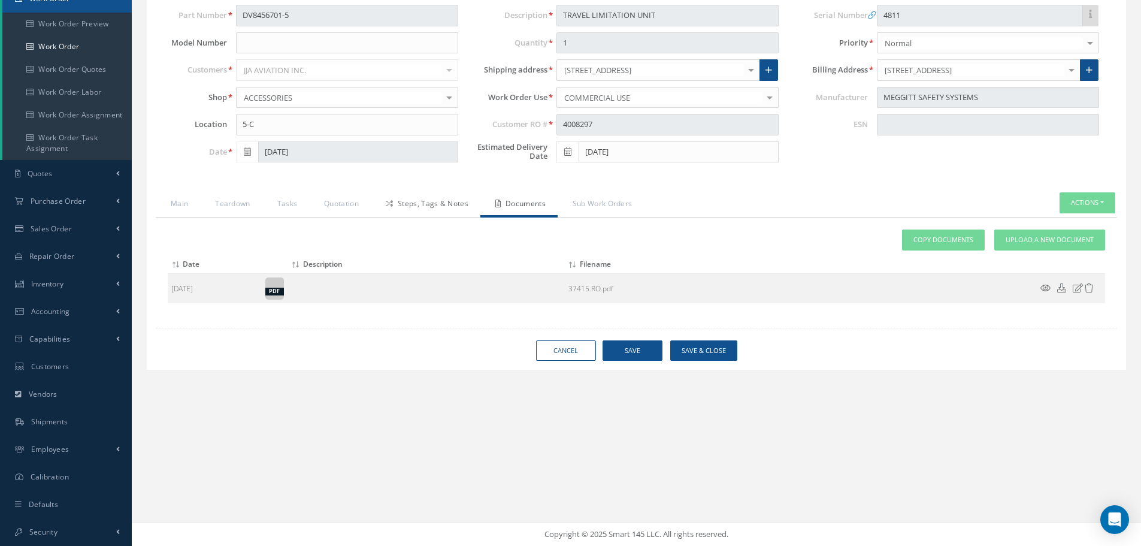
click at [458, 204] on link "Steps, Tags & Notes" at bounding box center [426, 204] width 110 height 25
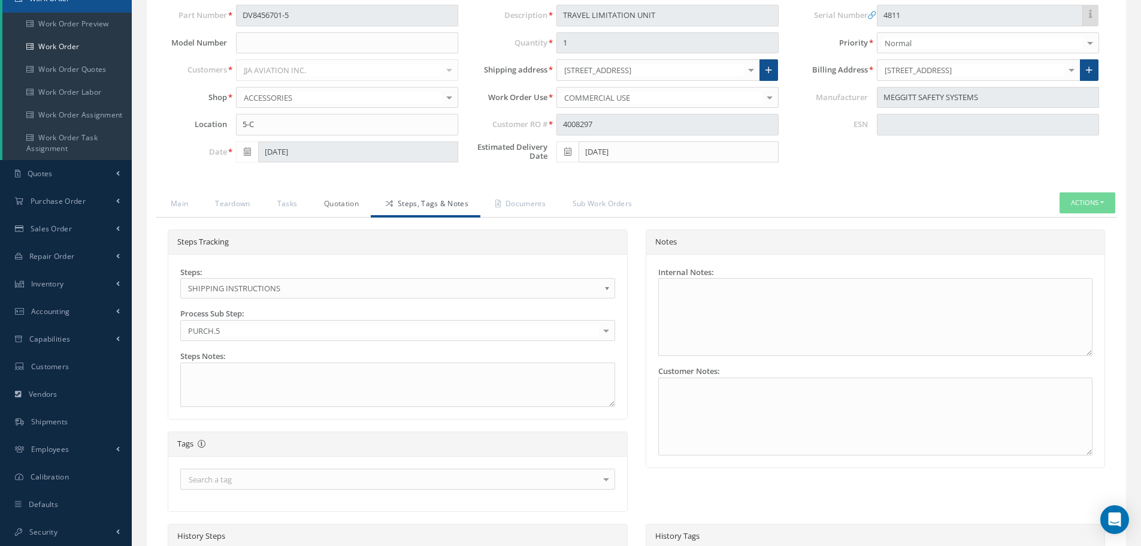
click at [349, 206] on link "Quotation" at bounding box center [340, 204] width 62 height 25
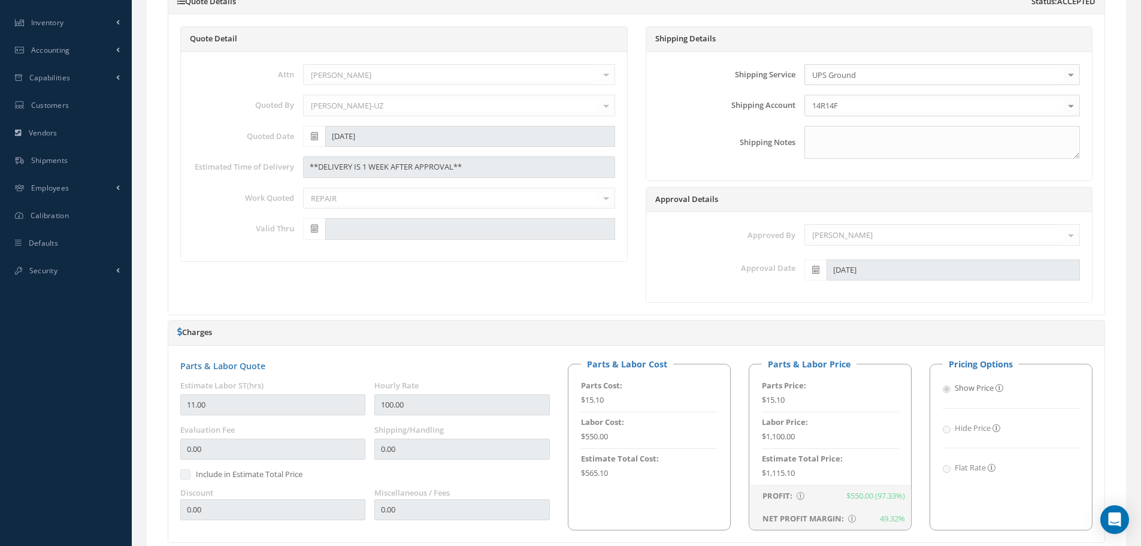
scroll to position [553, 0]
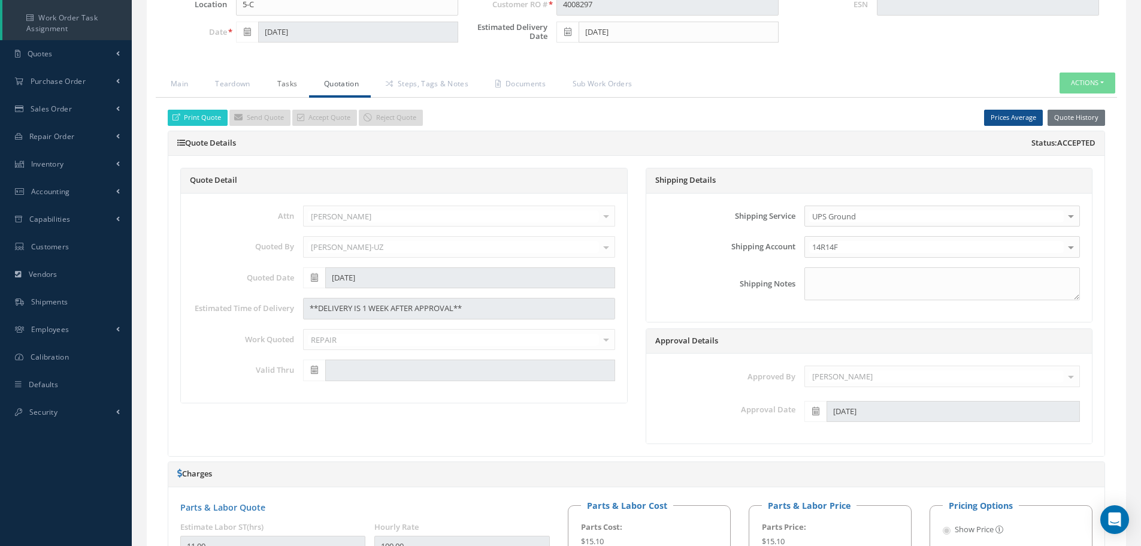
click at [282, 86] on link "Tasks" at bounding box center [285, 84] width 47 height 25
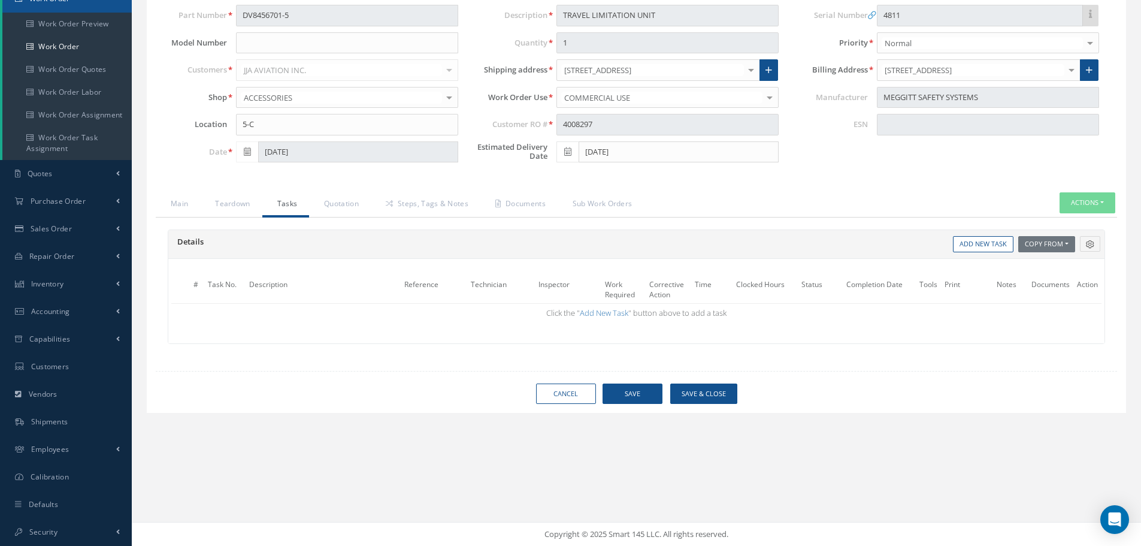
click at [235, 190] on div "Loading… Manual 42 Tools A-0054, A-0510, A-0504, A-0012, A-0005, A-0243, A-0055…" at bounding box center [636, 184] width 979 height 456
click at [233, 198] on link "Teardown" at bounding box center [231, 204] width 62 height 25
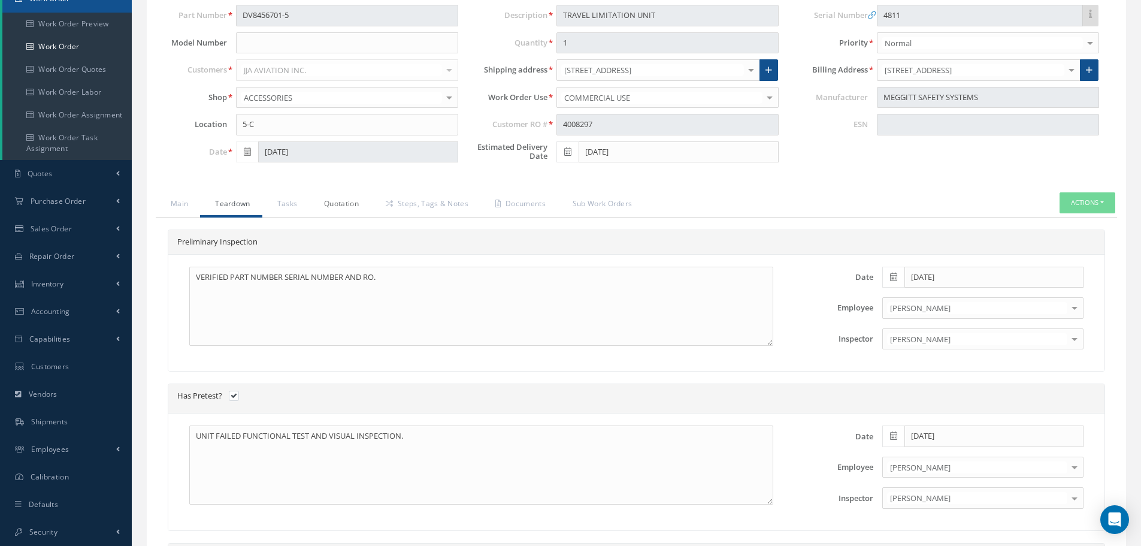
click at [330, 198] on link "Quotation" at bounding box center [340, 204] width 62 height 25
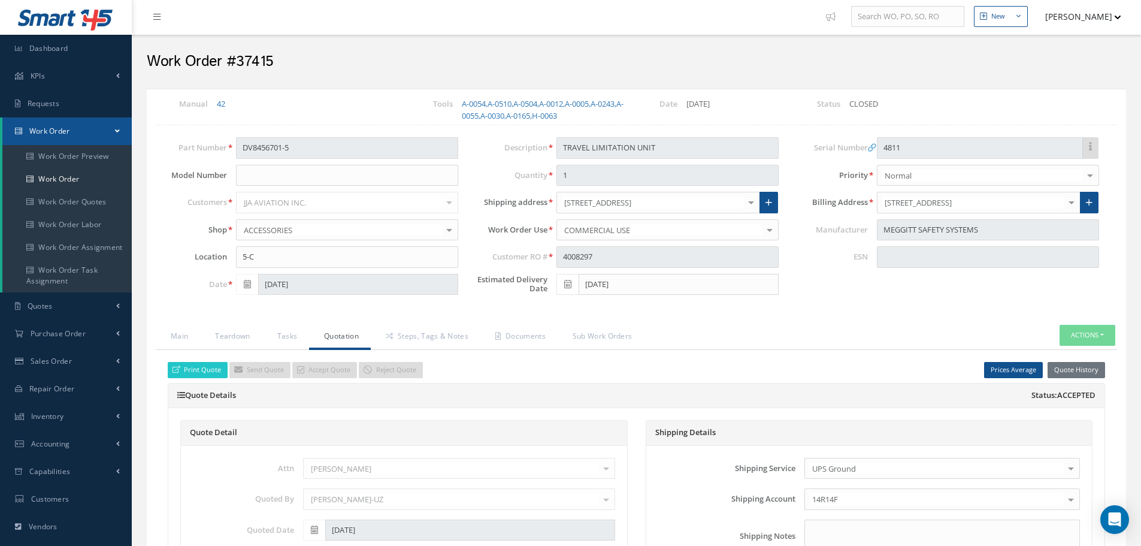
scroll to position [0, 0]
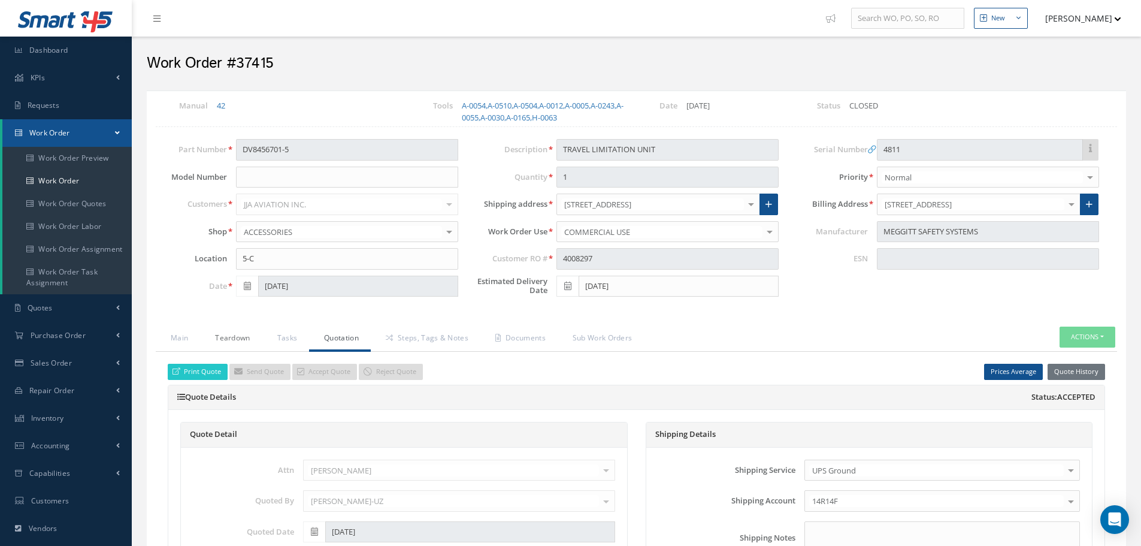
click at [240, 335] on link "Teardown" at bounding box center [231, 338] width 62 height 25
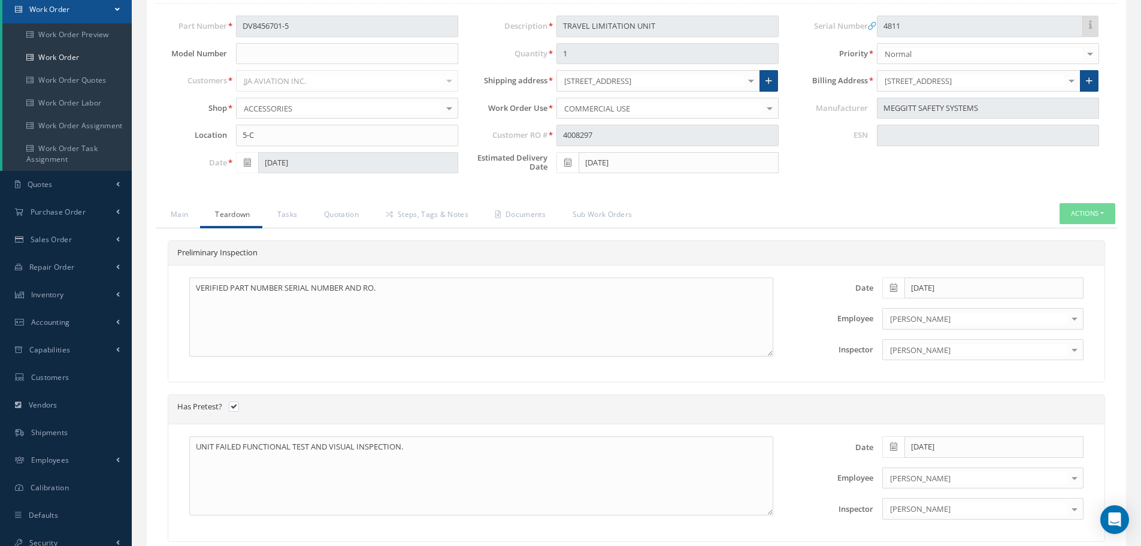
scroll to position [120, 0]
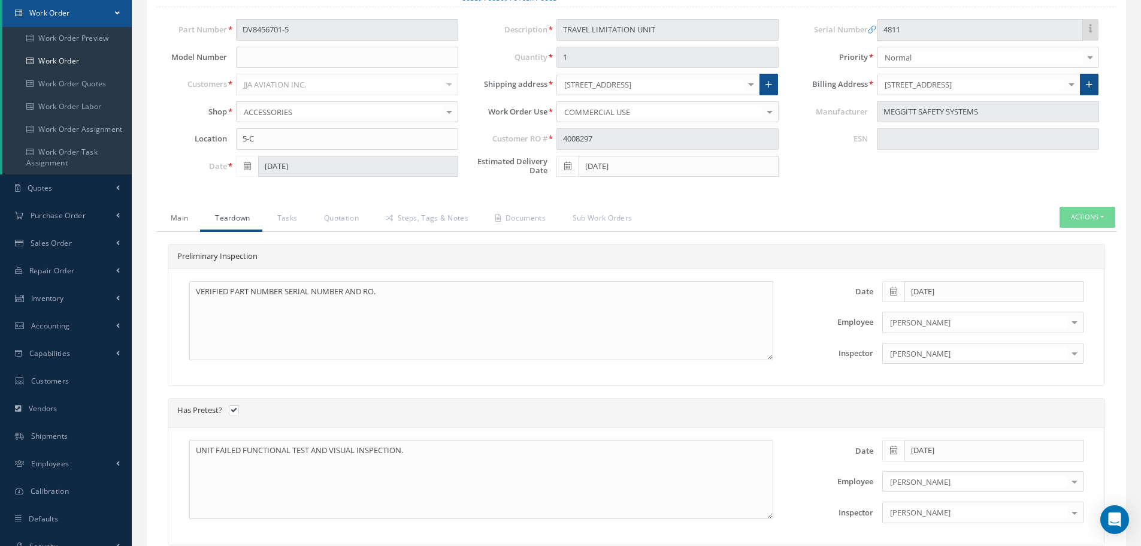
click at [183, 219] on link "Main" at bounding box center [178, 219] width 44 height 25
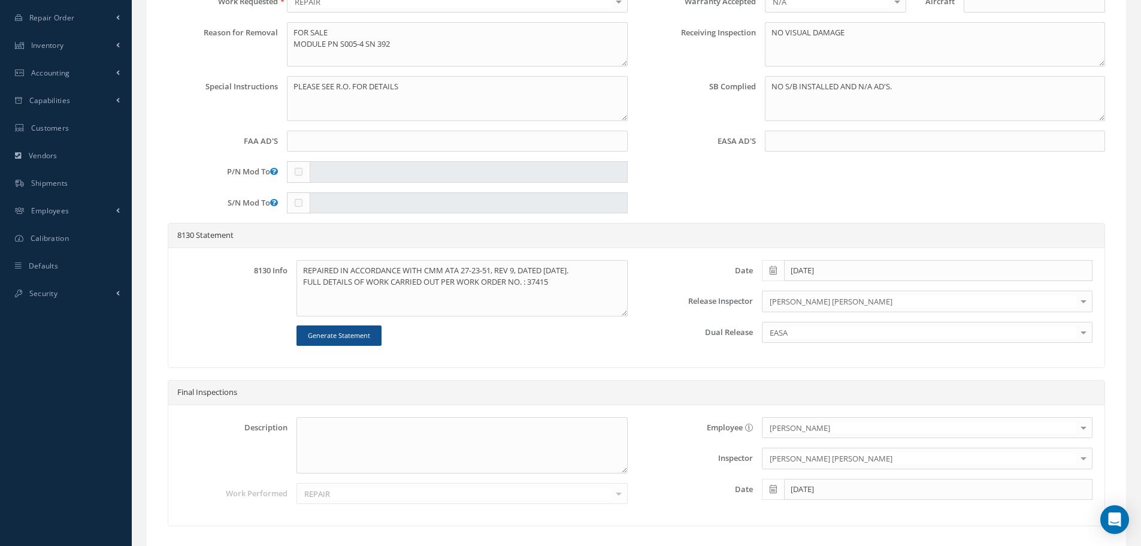
scroll to position [341, 0]
